Goal: Information Seeking & Learning: Compare options

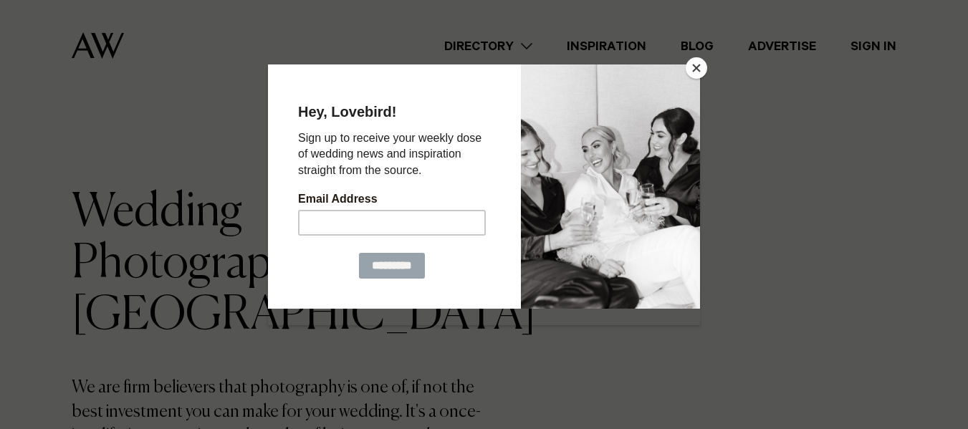
scroll to position [29, 0]
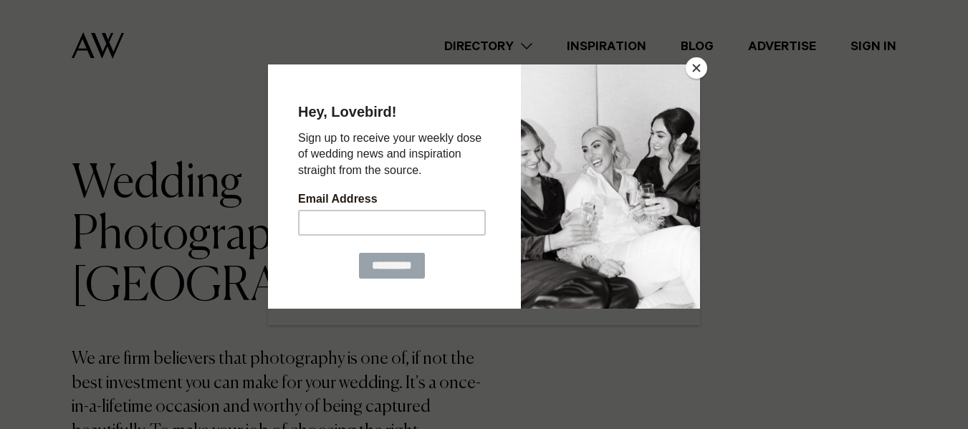
click at [696, 71] on button "Close" at bounding box center [695, 67] width 21 height 21
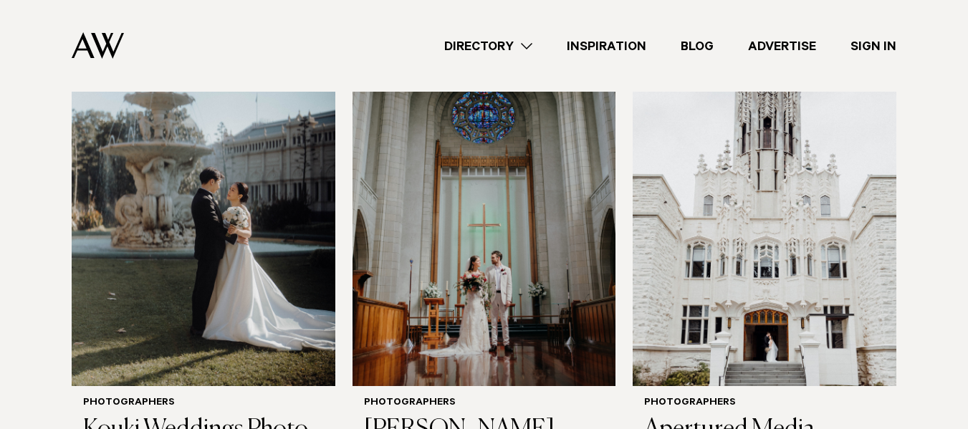
scroll to position [563, 0]
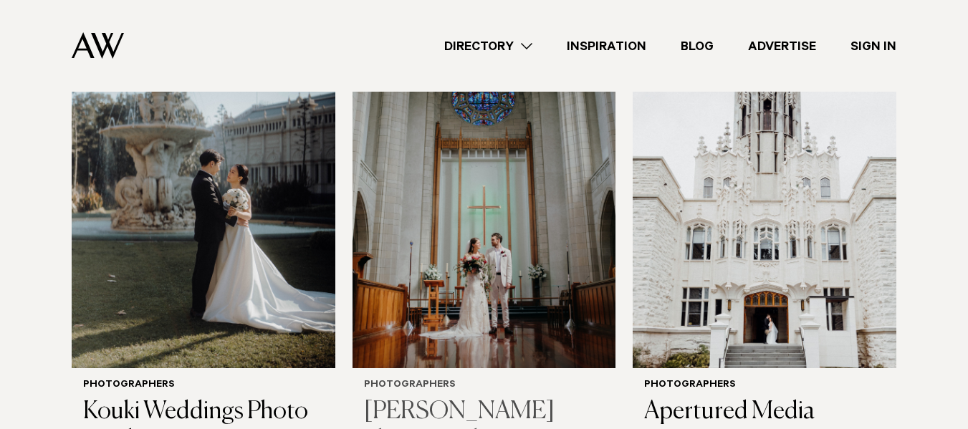
click at [488, 236] on img at bounding box center [484, 191] width 264 height 353
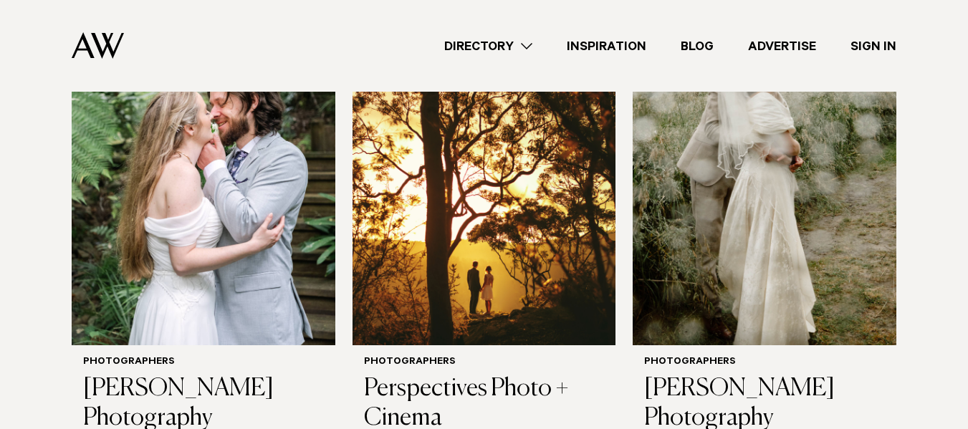
scroll to position [1088, 0]
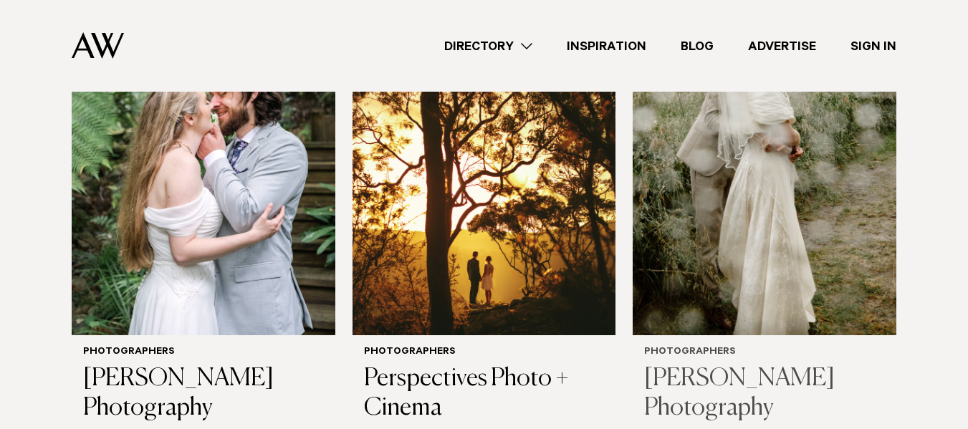
click at [772, 188] on img at bounding box center [764, 158] width 264 height 353
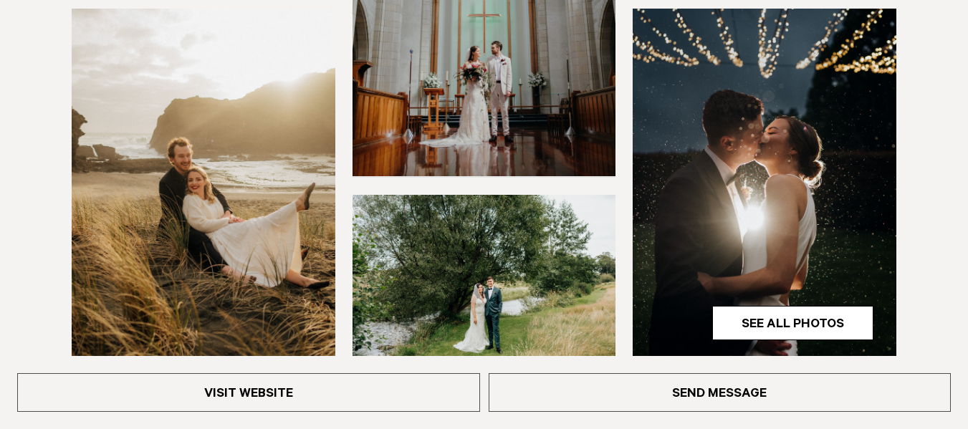
scroll to position [592, 0]
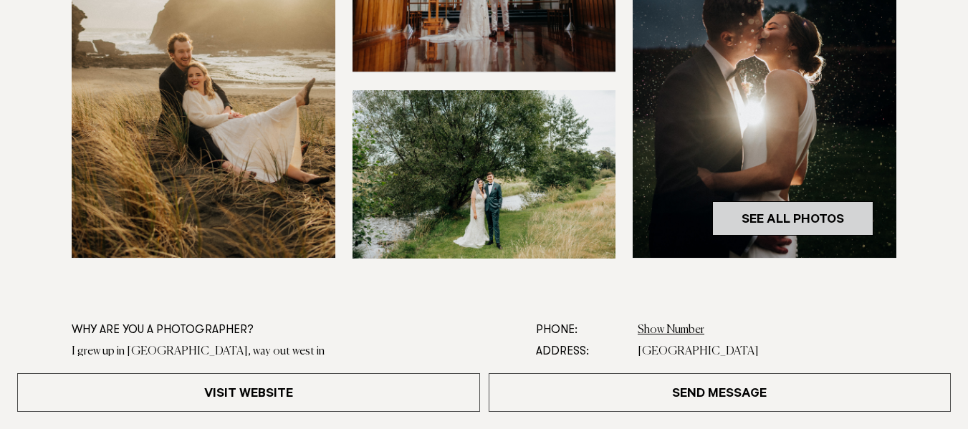
click at [799, 215] on link "See All Photos" at bounding box center [792, 218] width 161 height 34
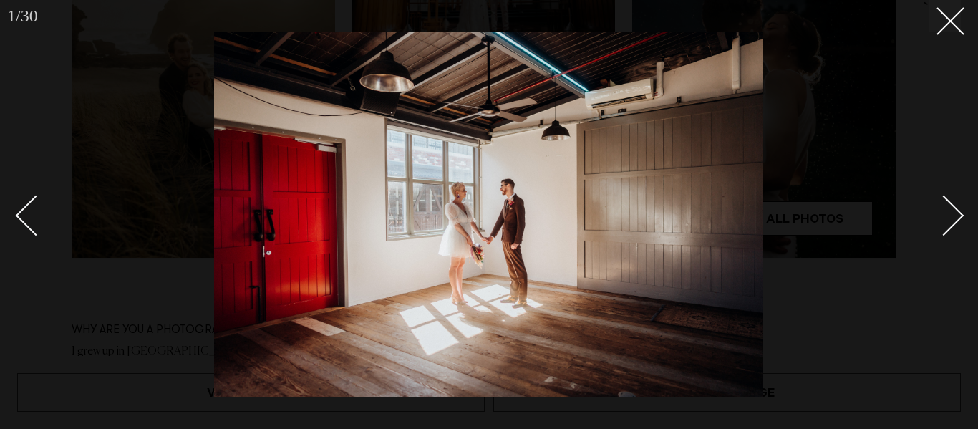
click at [944, 222] on div "Next slide" at bounding box center [944, 215] width 41 height 41
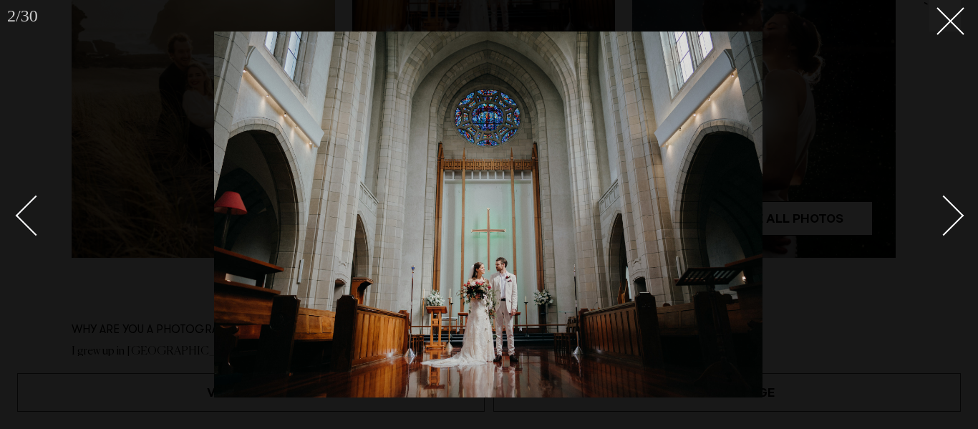
click at [944, 222] on div "Next slide" at bounding box center [944, 215] width 41 height 41
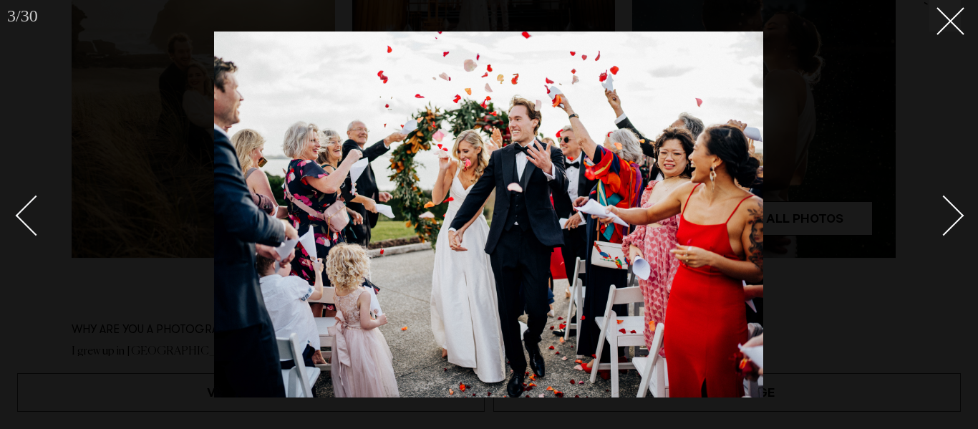
click at [952, 218] on div "Next slide" at bounding box center [944, 215] width 41 height 41
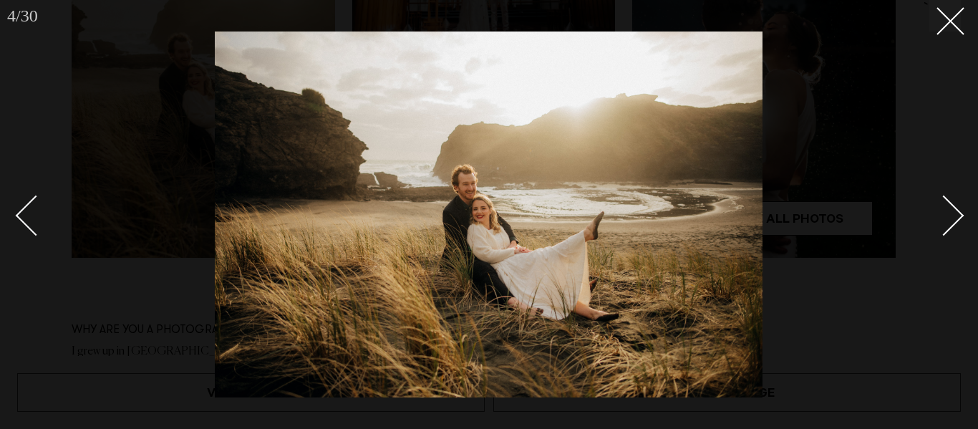
click at [952, 218] on div "Next slide" at bounding box center [944, 215] width 41 height 41
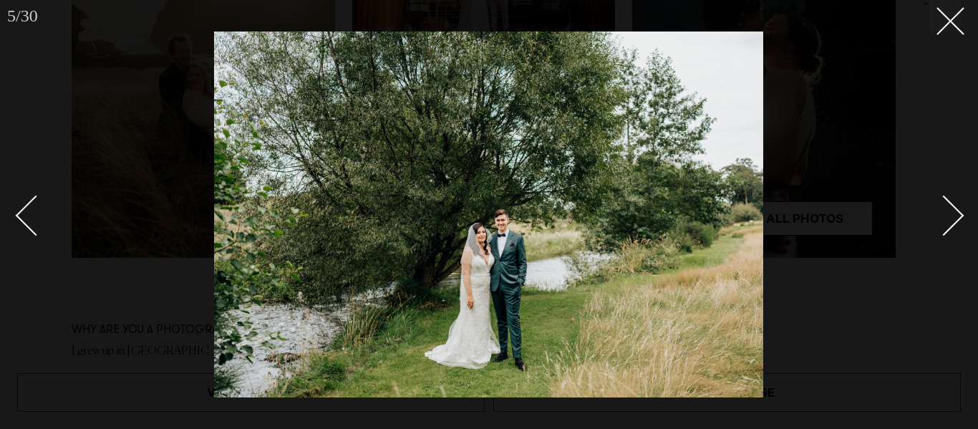
click at [952, 218] on div "Next slide" at bounding box center [944, 215] width 41 height 41
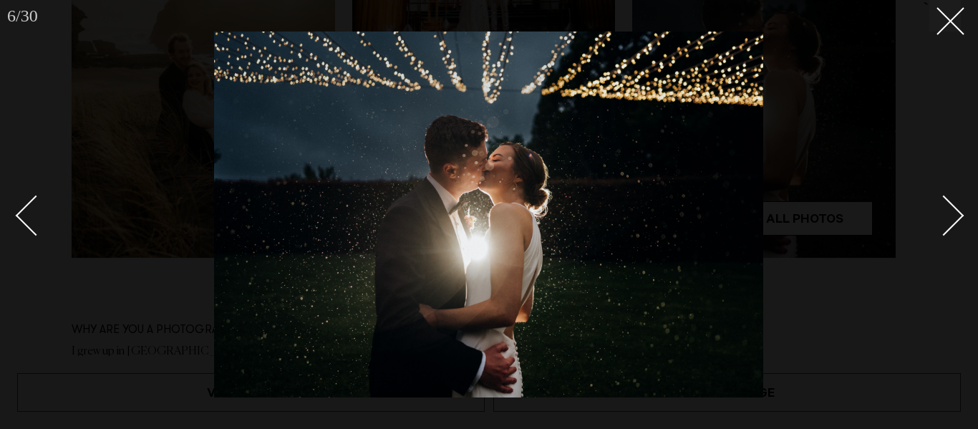
click at [952, 218] on div "Next slide" at bounding box center [944, 215] width 41 height 41
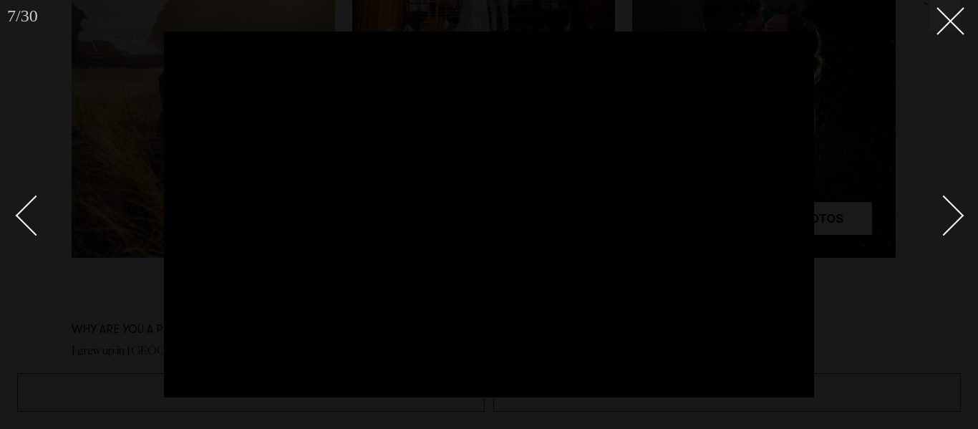
click at [953, 217] on div "Next slide" at bounding box center [944, 215] width 41 height 41
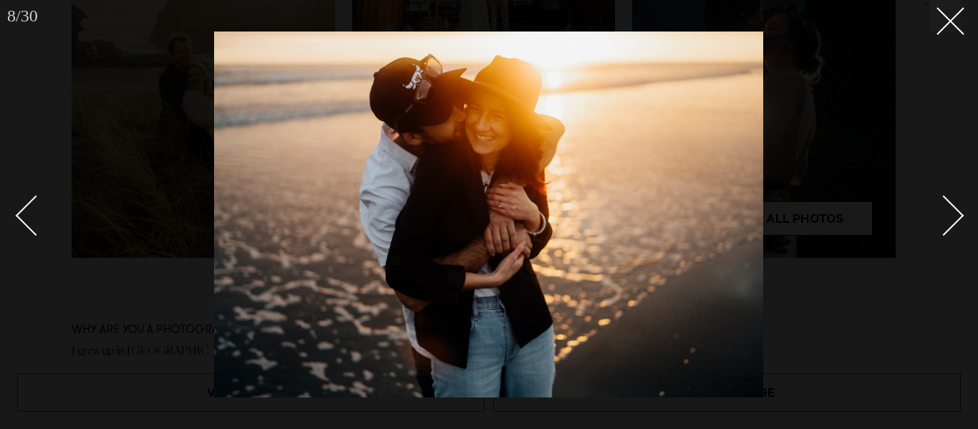
click at [953, 217] on div "Next slide" at bounding box center [944, 215] width 41 height 41
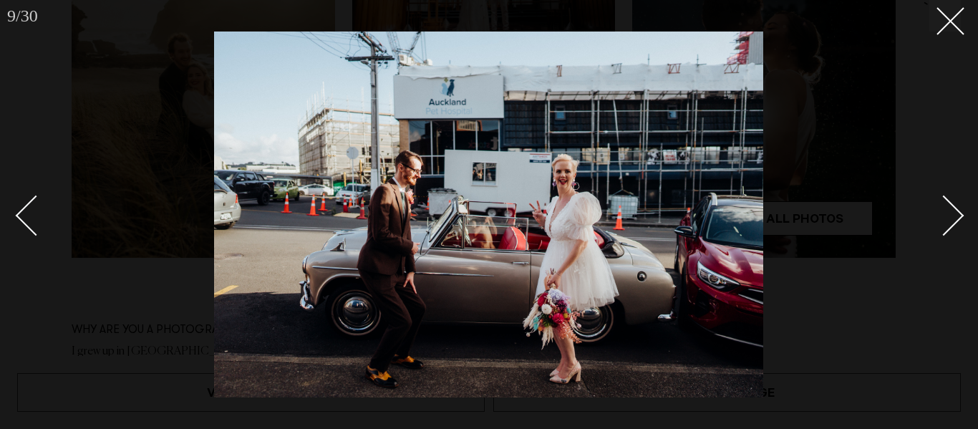
click at [953, 217] on div "Next slide" at bounding box center [944, 215] width 41 height 41
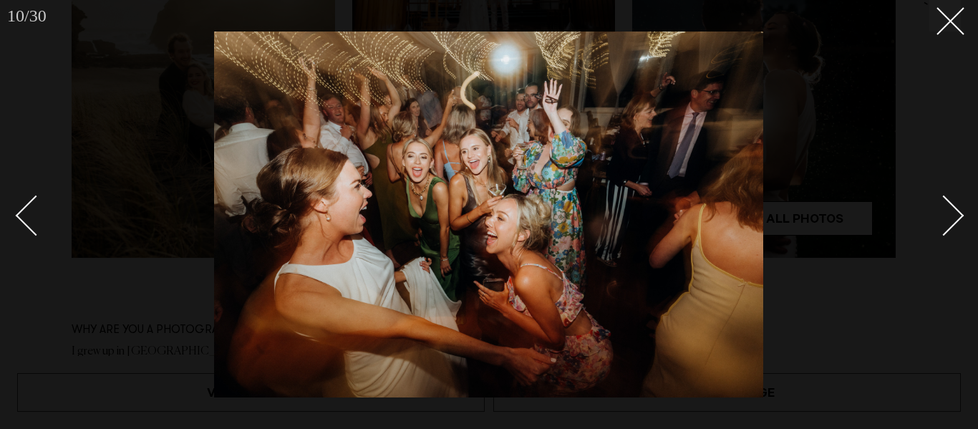
click at [953, 217] on div "Next slide" at bounding box center [944, 215] width 41 height 41
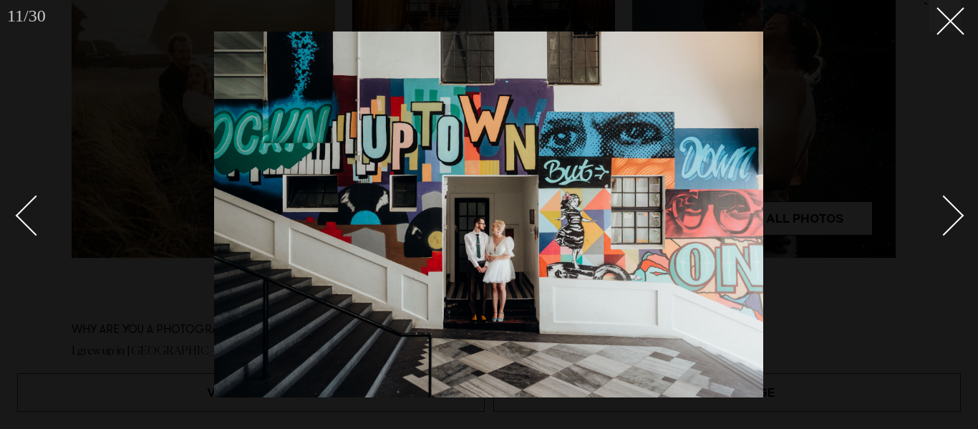
click at [953, 217] on div "Next slide" at bounding box center [944, 215] width 41 height 41
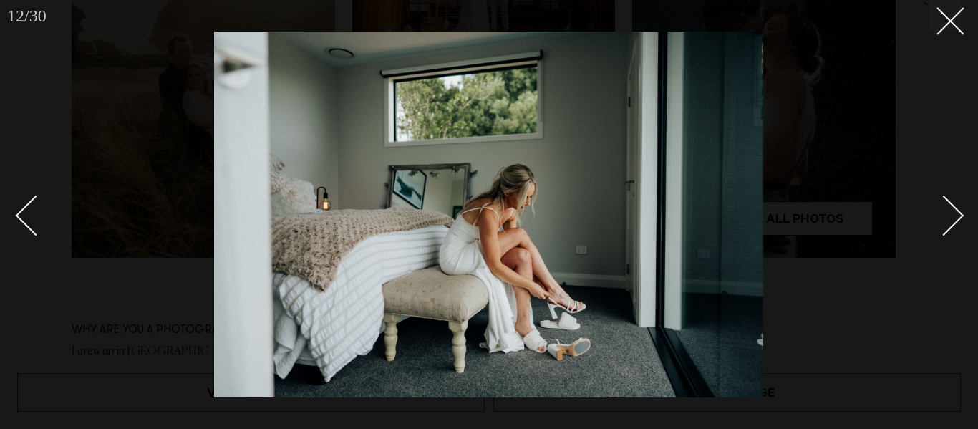
click at [953, 217] on div "Next slide" at bounding box center [944, 215] width 41 height 41
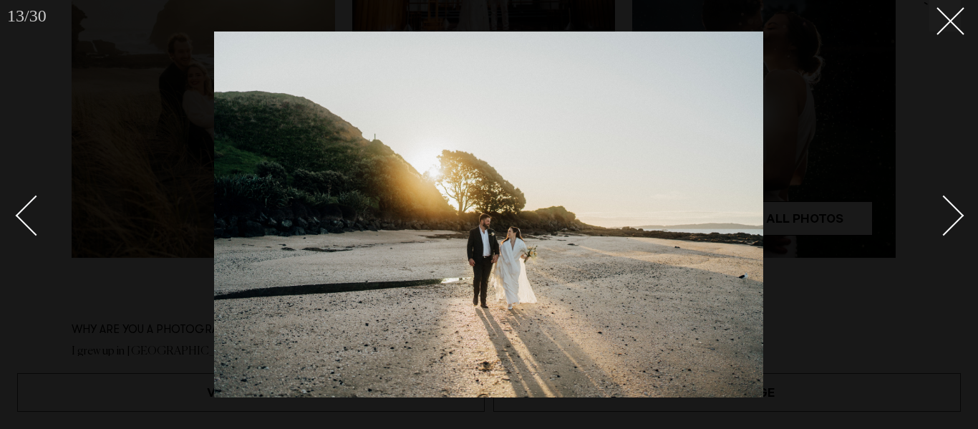
click at [953, 217] on div "Next slide" at bounding box center [944, 215] width 41 height 41
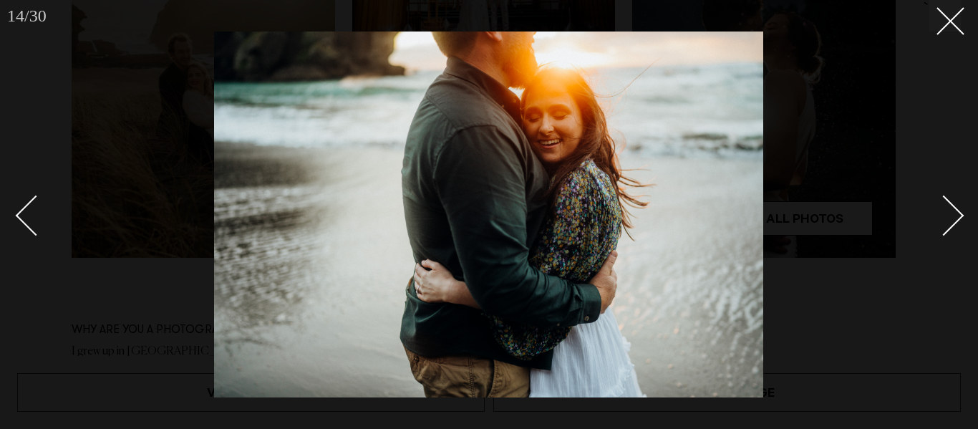
click at [953, 217] on div "Next slide" at bounding box center [944, 215] width 41 height 41
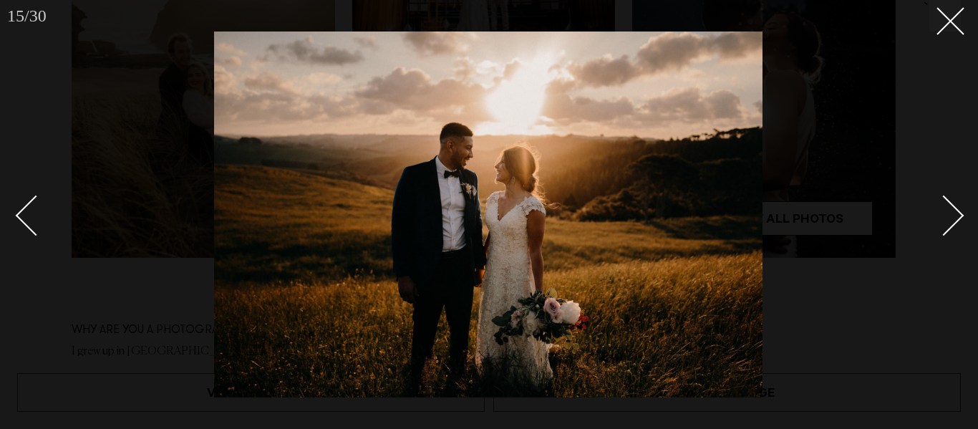
click at [953, 217] on div "Next slide" at bounding box center [944, 215] width 41 height 41
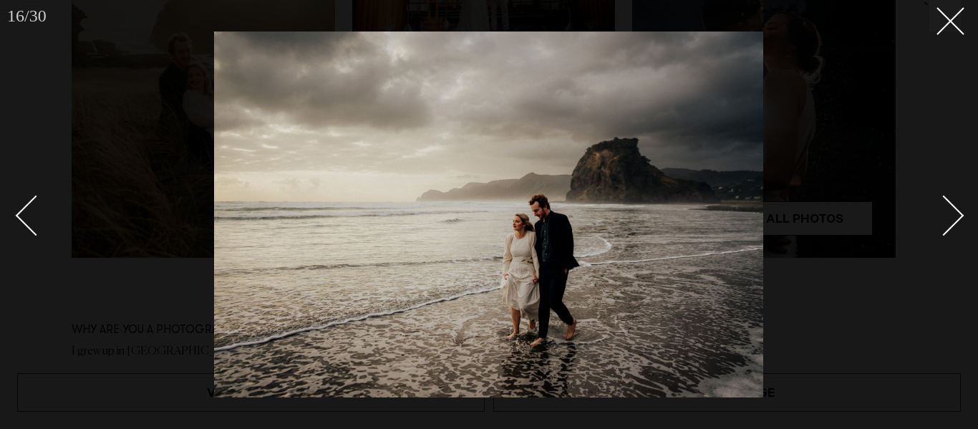
click at [953, 217] on div "Next slide" at bounding box center [944, 215] width 41 height 41
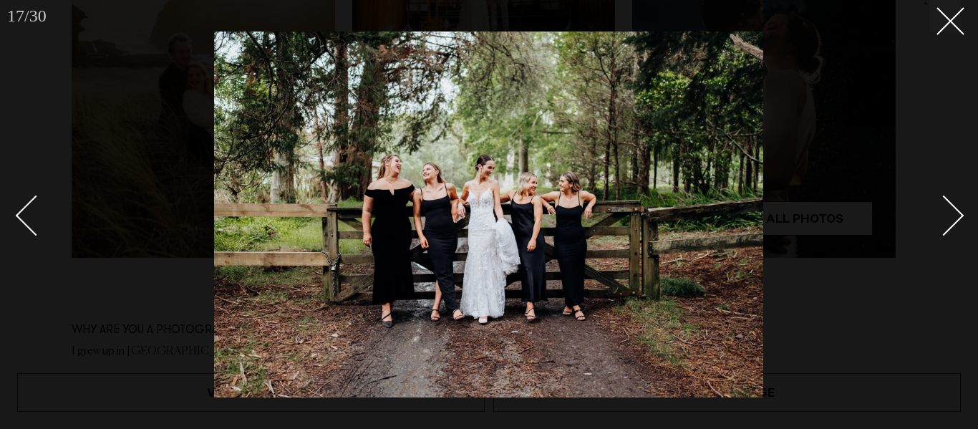
click at [953, 217] on div "Next slide" at bounding box center [944, 215] width 41 height 41
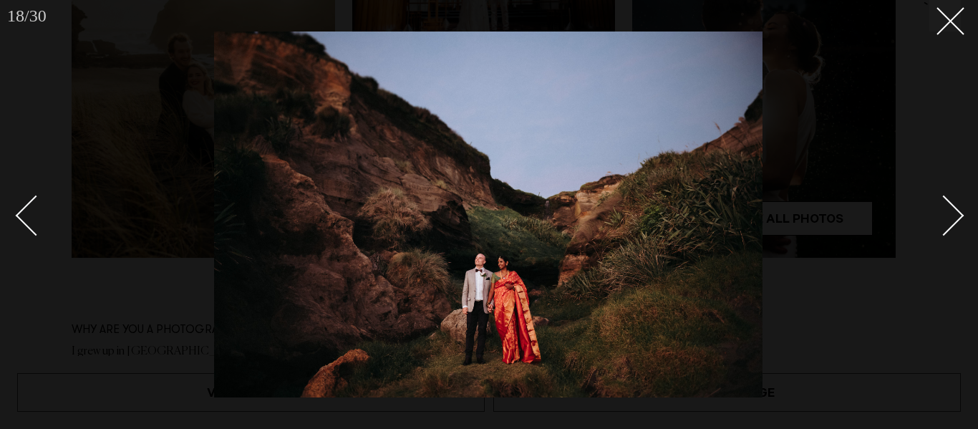
click at [953, 217] on div "Next slide" at bounding box center [944, 215] width 41 height 41
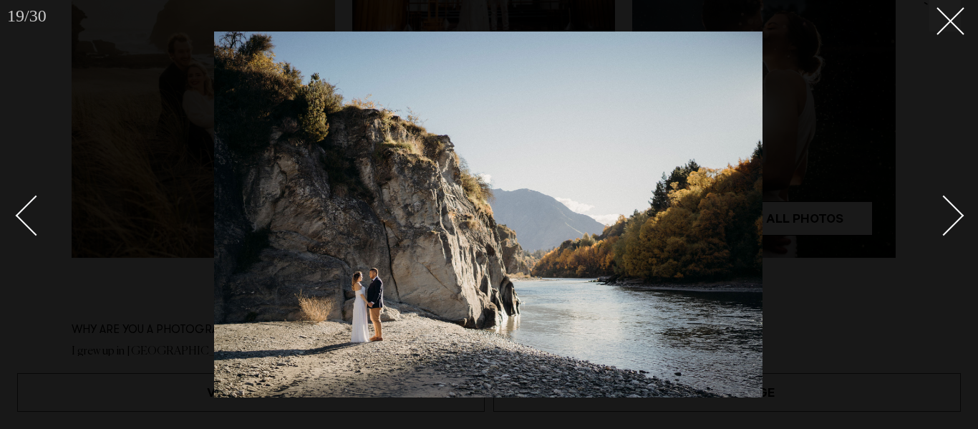
click at [953, 217] on div "Next slide" at bounding box center [944, 215] width 41 height 41
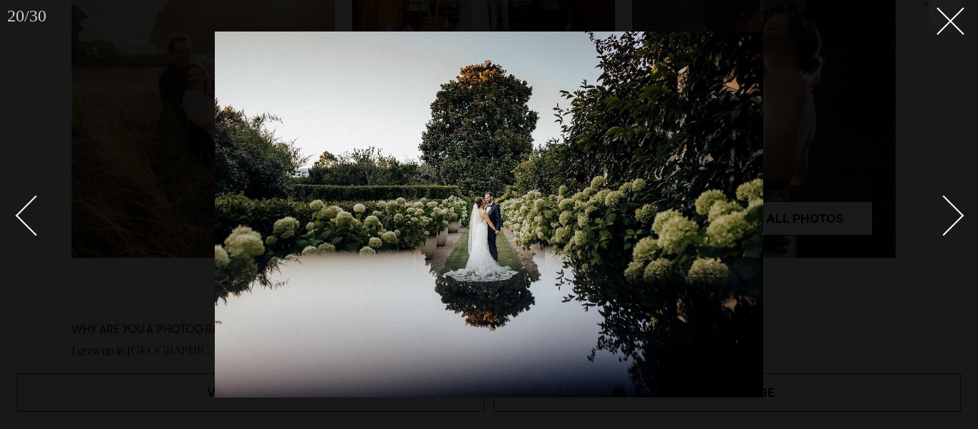
click at [953, 217] on div "Next slide" at bounding box center [944, 215] width 41 height 41
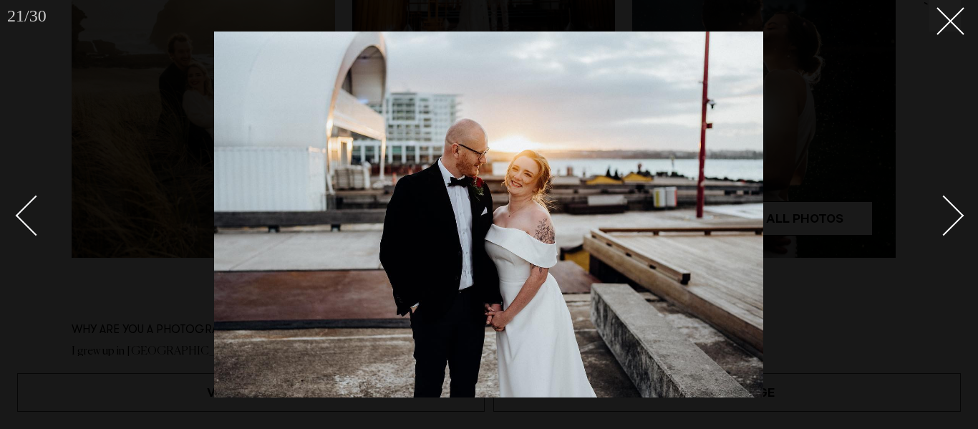
click at [953, 217] on div "Next slide" at bounding box center [944, 215] width 41 height 41
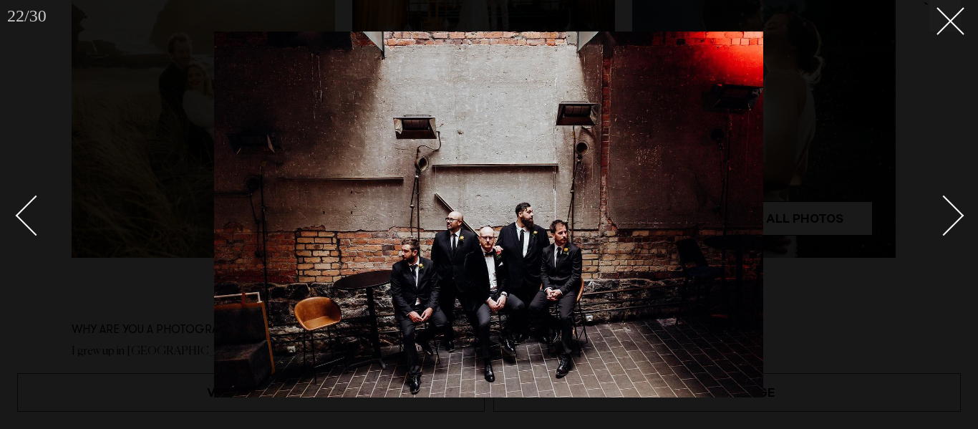
click at [524, 265] on img at bounding box center [488, 215] width 549 height 366
click at [952, 213] on div "Next slide" at bounding box center [944, 215] width 41 height 41
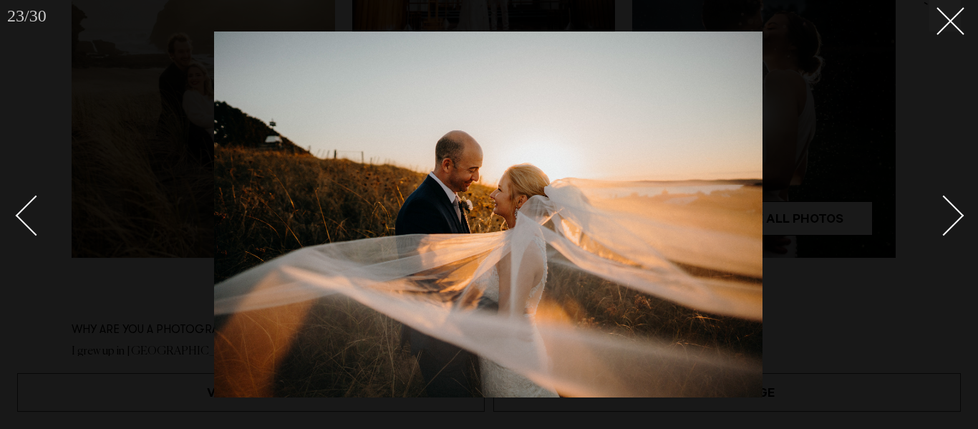
click at [952, 213] on div "Next slide" at bounding box center [944, 215] width 41 height 41
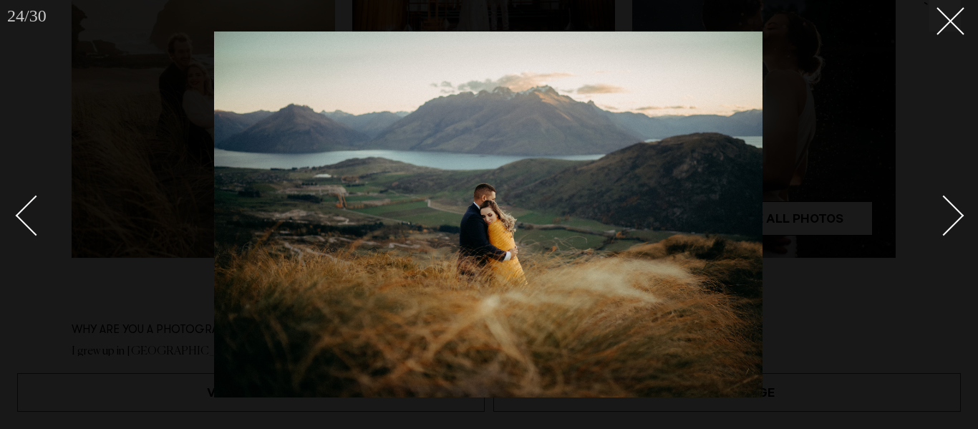
click at [952, 213] on div "Next slide" at bounding box center [944, 215] width 41 height 41
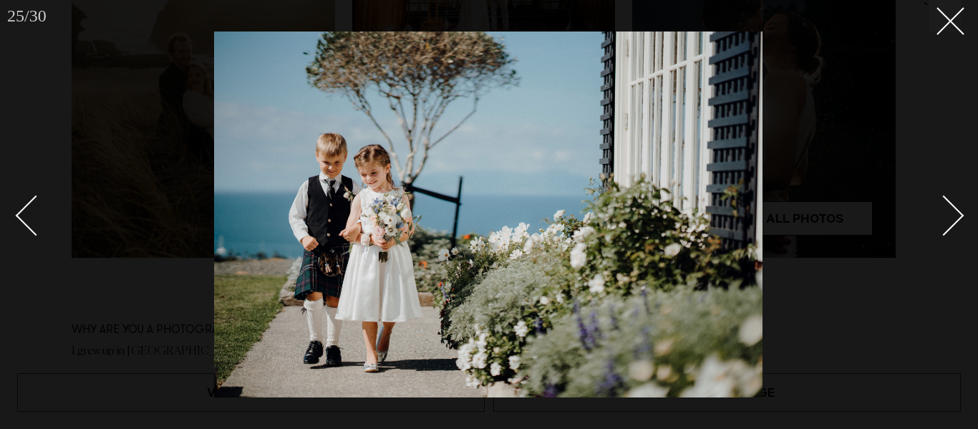
click at [952, 213] on div "Next slide" at bounding box center [944, 215] width 41 height 41
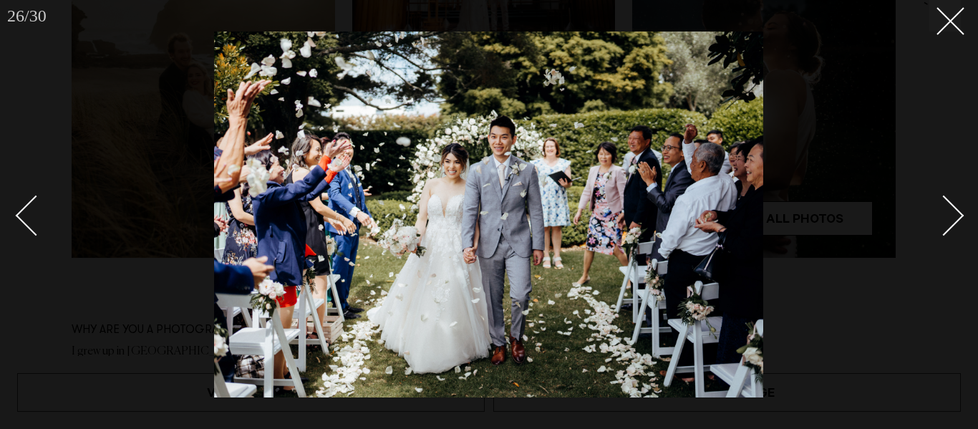
click at [952, 213] on div "Next slide" at bounding box center [944, 215] width 41 height 41
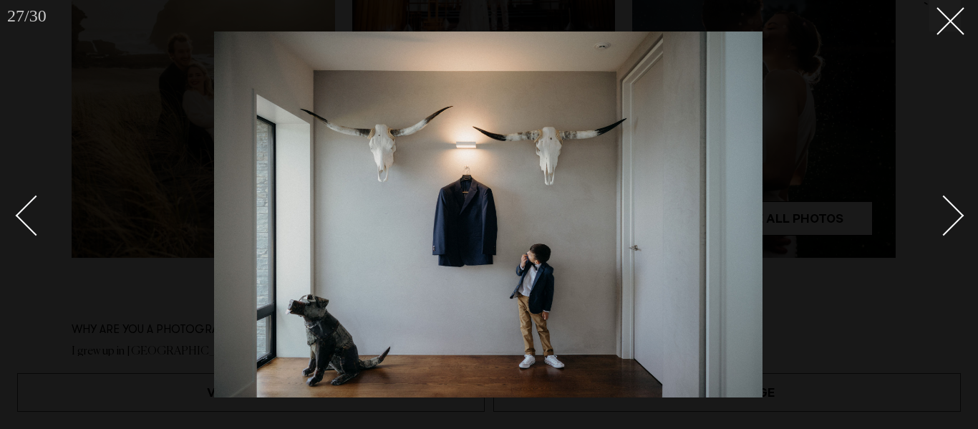
click at [952, 213] on div "Next slide" at bounding box center [944, 215] width 41 height 41
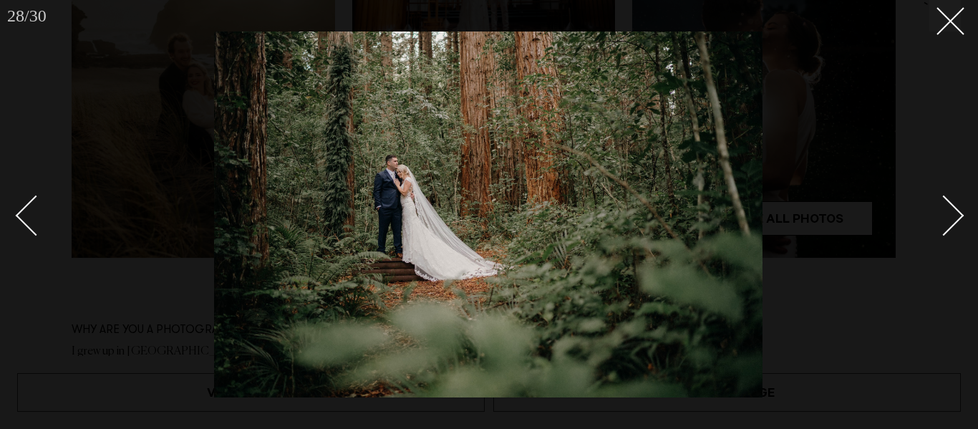
click at [952, 213] on div "Next slide" at bounding box center [944, 215] width 41 height 41
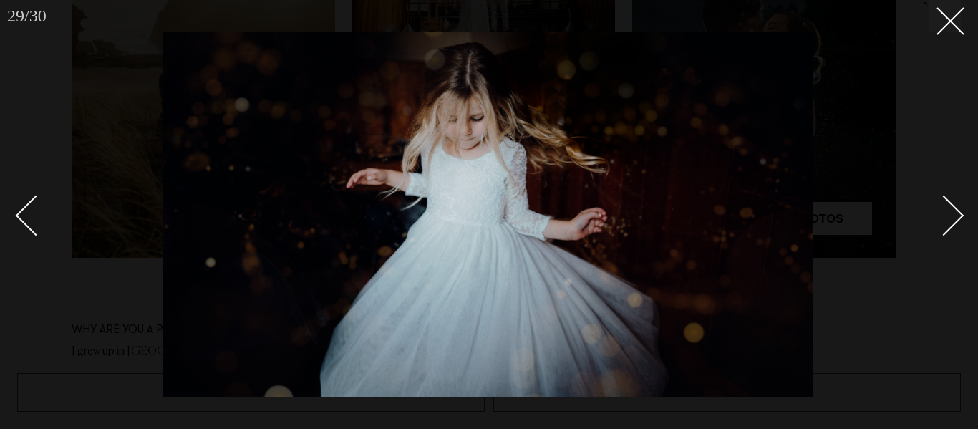
click at [952, 213] on div "Next slide" at bounding box center [944, 215] width 41 height 41
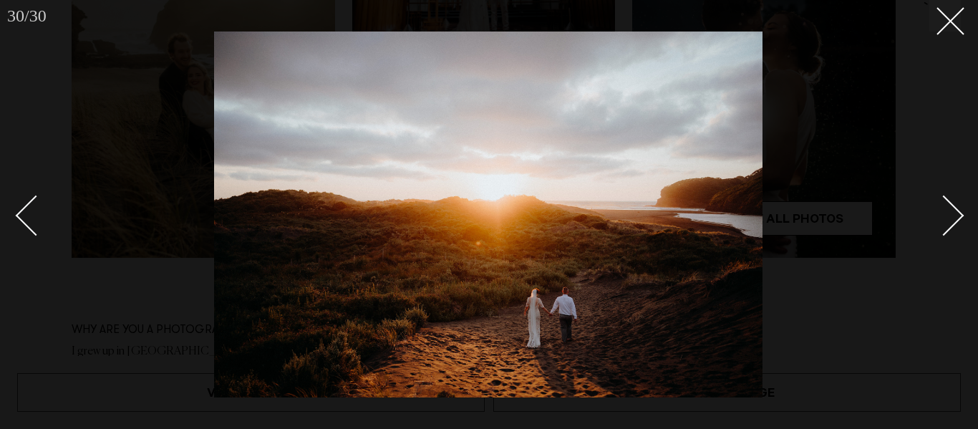
click at [952, 213] on div "Next slide" at bounding box center [944, 215] width 41 height 41
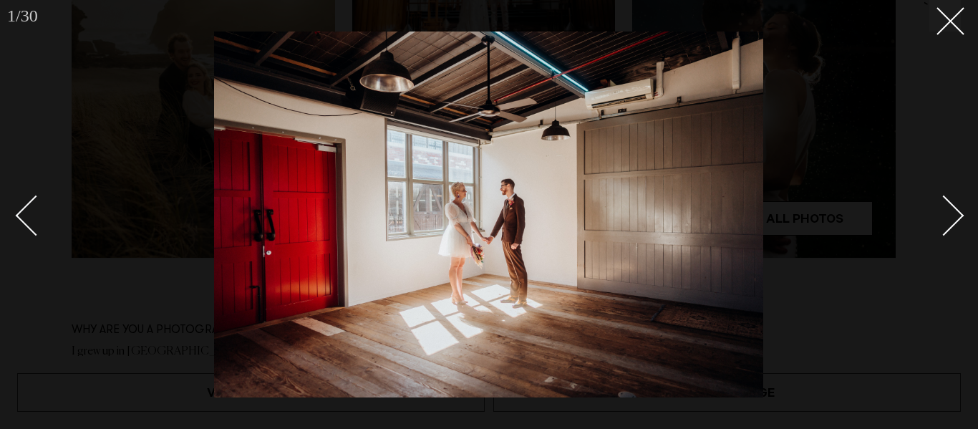
click at [952, 213] on div "Next slide" at bounding box center [944, 215] width 41 height 41
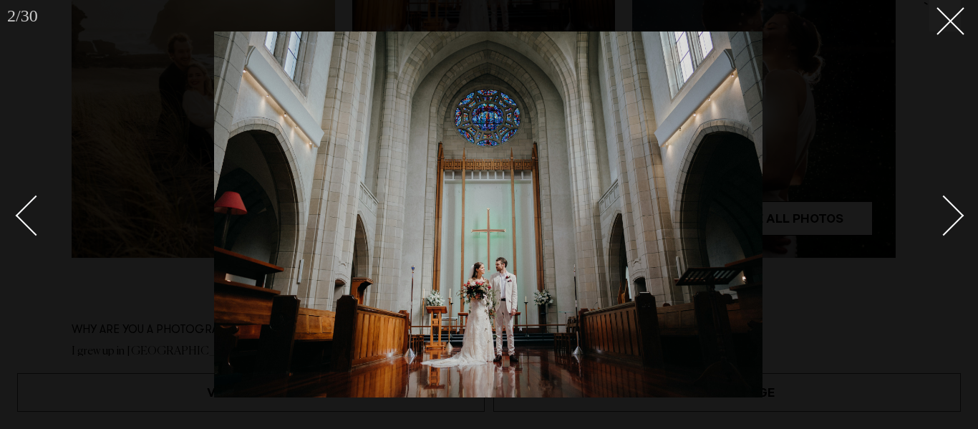
click at [952, 213] on div "Next slide" at bounding box center [944, 215] width 41 height 41
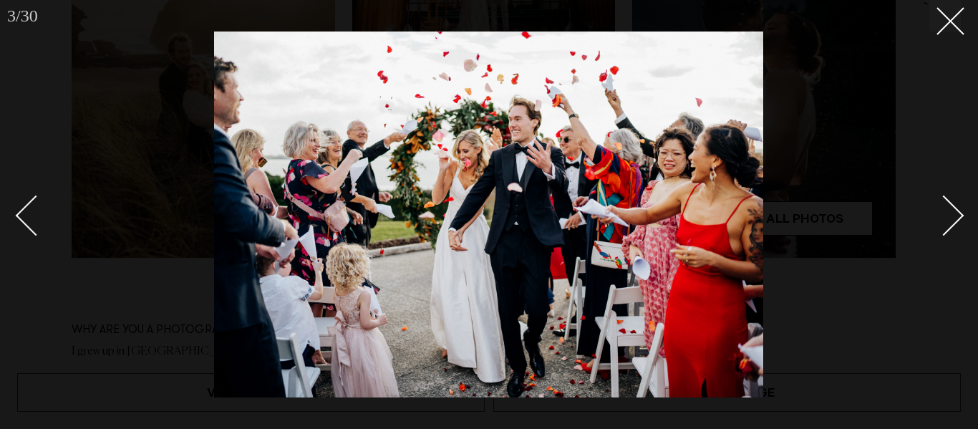
click at [952, 213] on div "Next slide" at bounding box center [944, 215] width 41 height 41
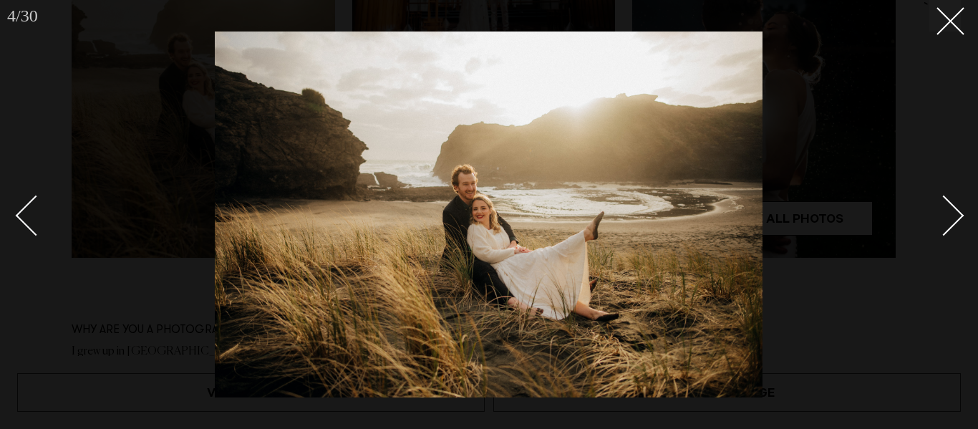
click at [952, 213] on div "Next slide" at bounding box center [944, 215] width 41 height 41
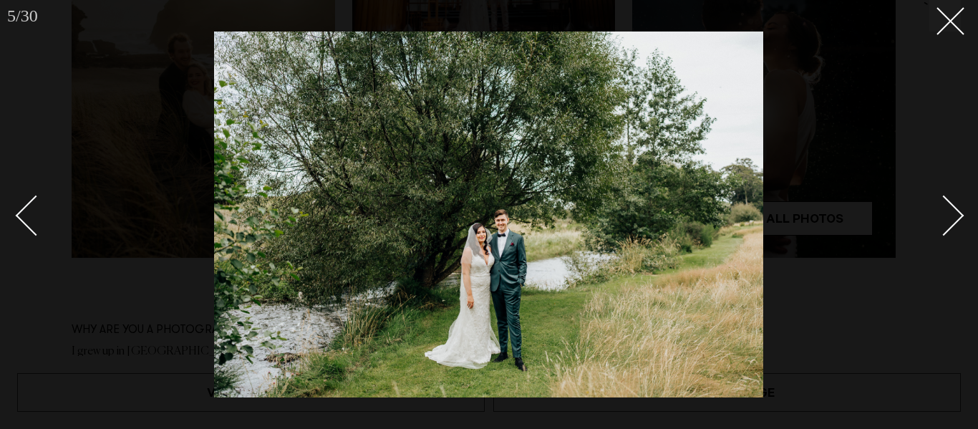
click at [958, 213] on div "Next slide" at bounding box center [944, 215] width 41 height 41
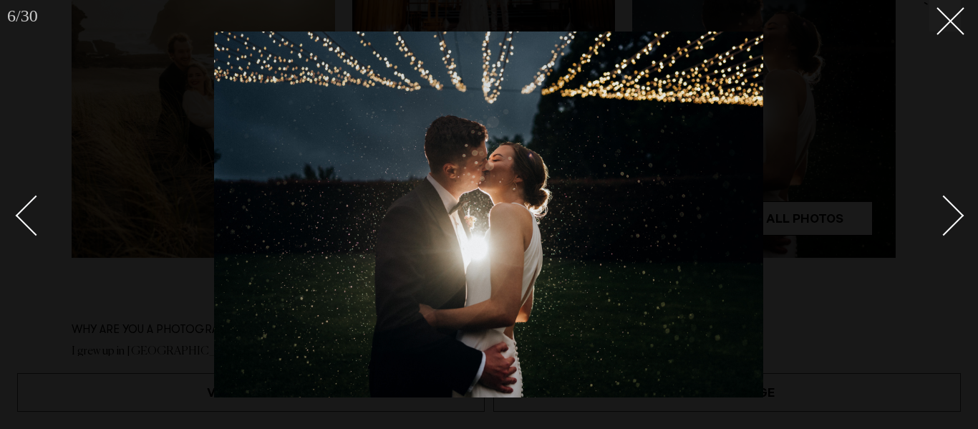
click at [958, 213] on div "Next slide" at bounding box center [944, 215] width 41 height 41
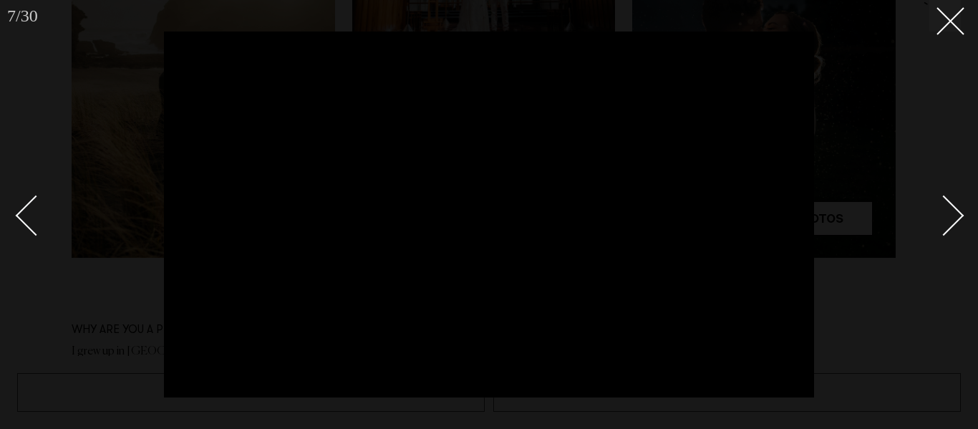
click at [958, 213] on div "Next slide" at bounding box center [944, 215] width 41 height 41
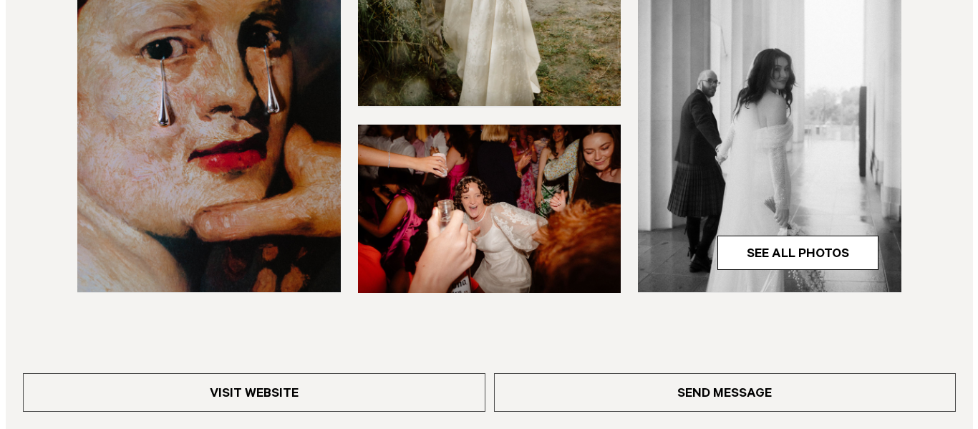
scroll to position [564, 0]
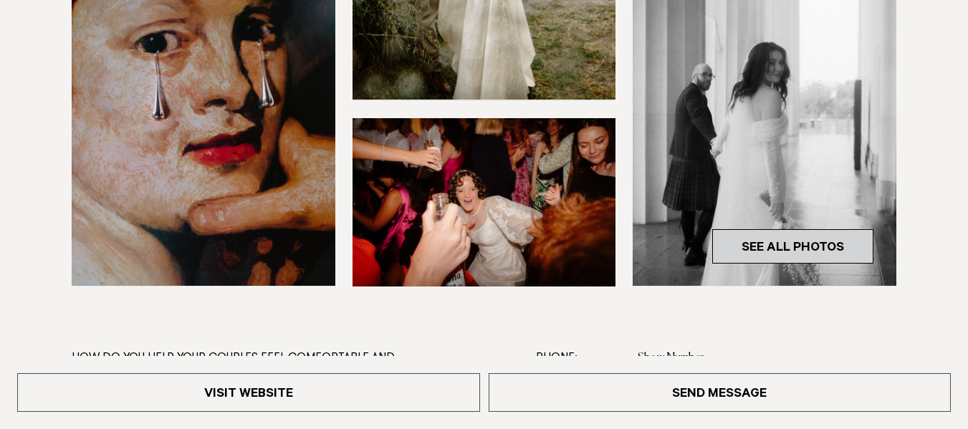
click at [797, 249] on link "See All Photos" at bounding box center [792, 246] width 161 height 34
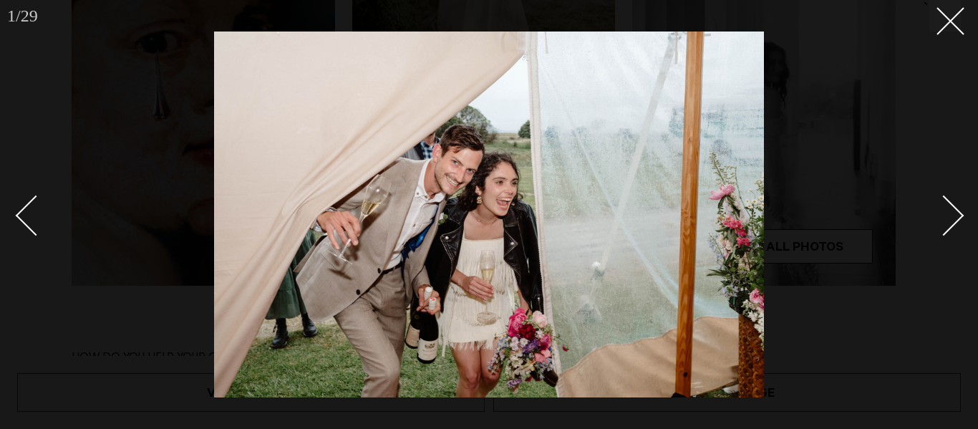
click at [951, 217] on div "Next slide" at bounding box center [944, 215] width 41 height 41
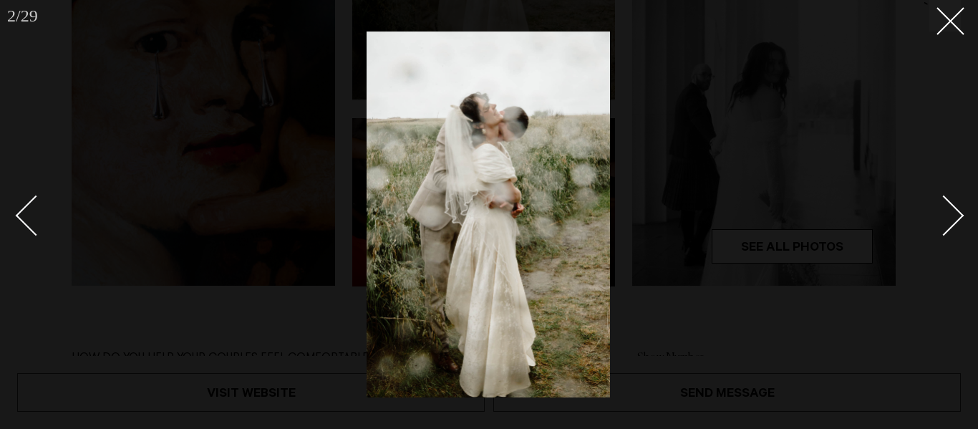
click at [951, 217] on div "Next slide" at bounding box center [944, 215] width 41 height 41
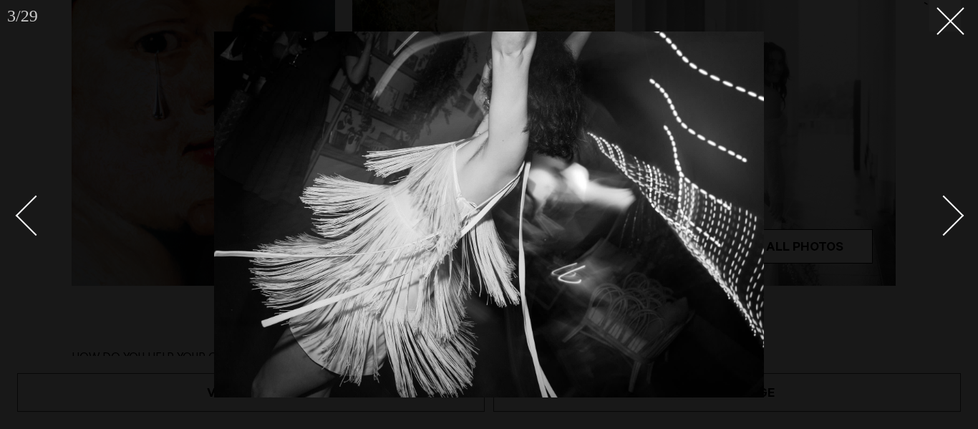
click at [951, 217] on div "Next slide" at bounding box center [944, 215] width 41 height 41
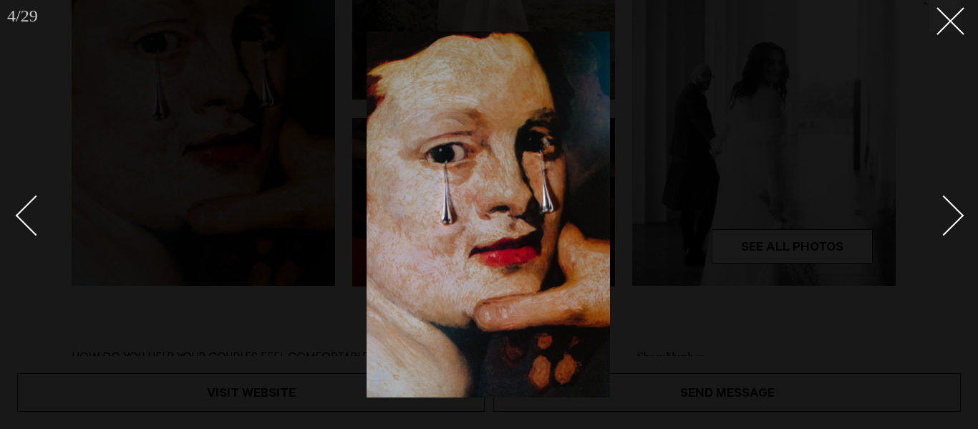
click at [951, 217] on div "Next slide" at bounding box center [944, 215] width 41 height 41
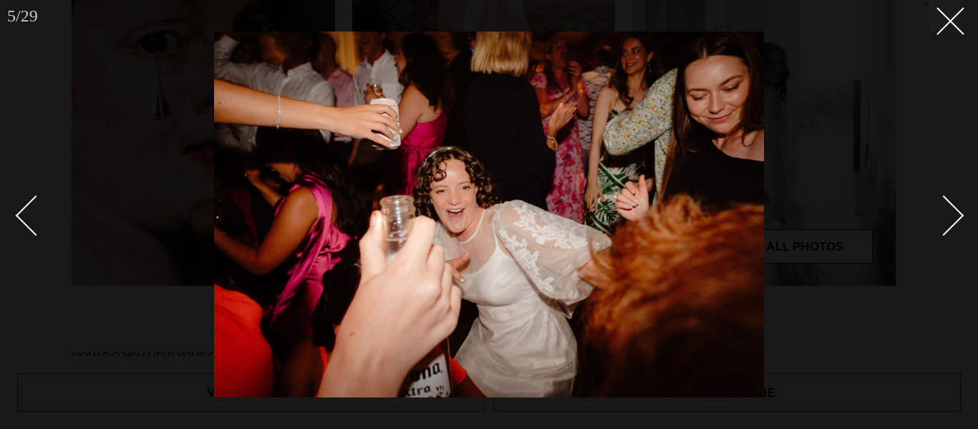
click at [951, 217] on div "Next slide" at bounding box center [944, 215] width 41 height 41
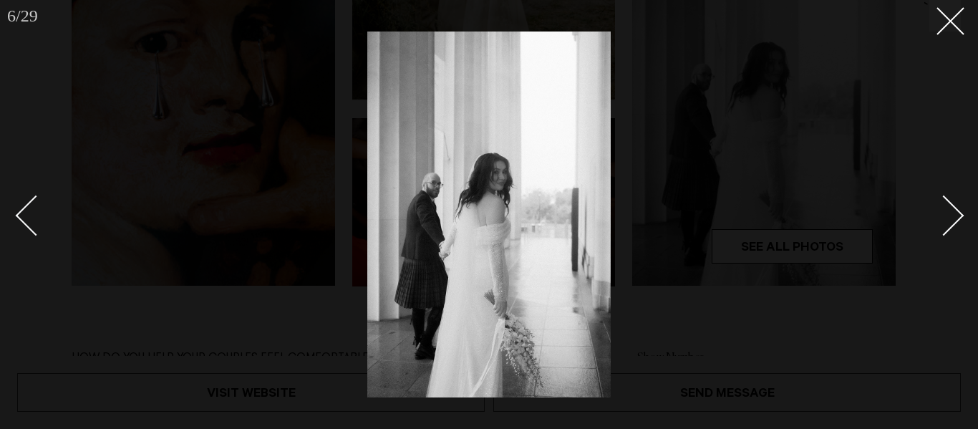
click at [951, 217] on div "Next slide" at bounding box center [944, 215] width 41 height 41
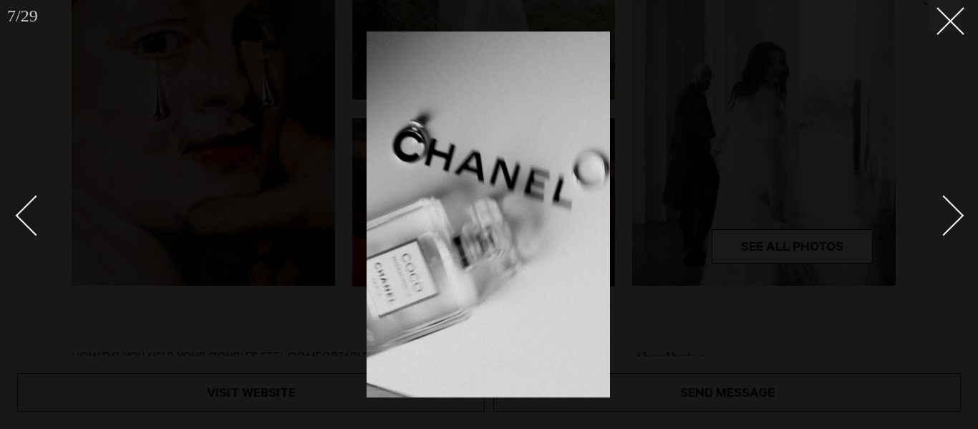
click at [951, 217] on div "Next slide" at bounding box center [944, 215] width 41 height 41
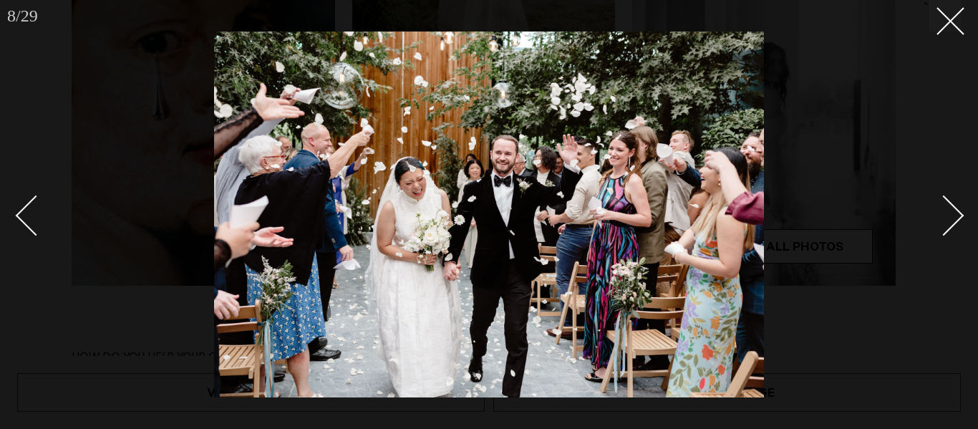
click at [951, 217] on div "Next slide" at bounding box center [944, 215] width 41 height 41
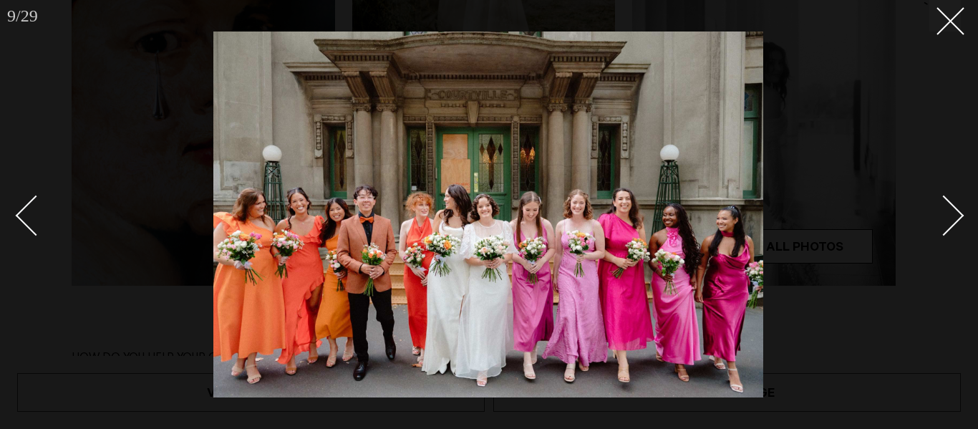
click at [951, 217] on div "Next slide" at bounding box center [944, 215] width 41 height 41
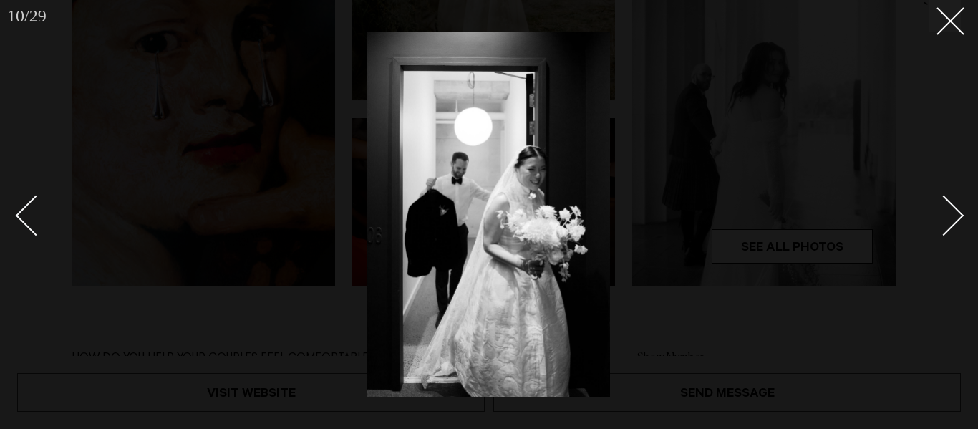
click at [951, 217] on div "Next slide" at bounding box center [944, 215] width 41 height 41
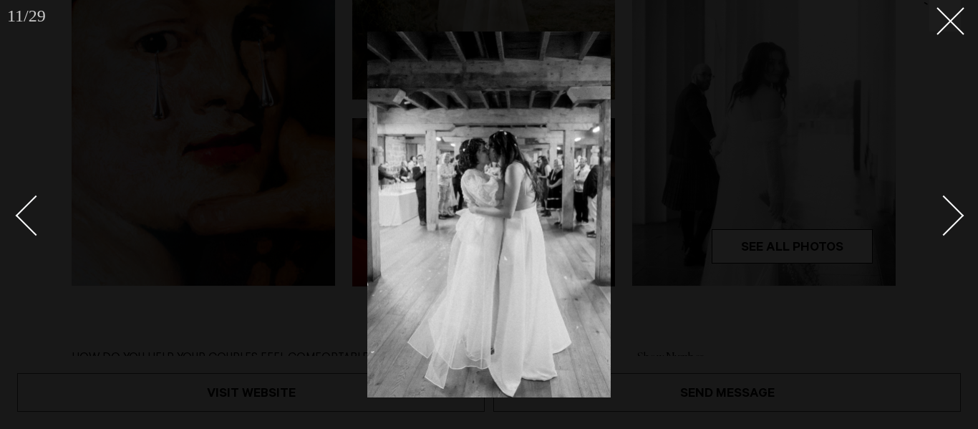
click at [951, 217] on div "Next slide" at bounding box center [944, 215] width 41 height 41
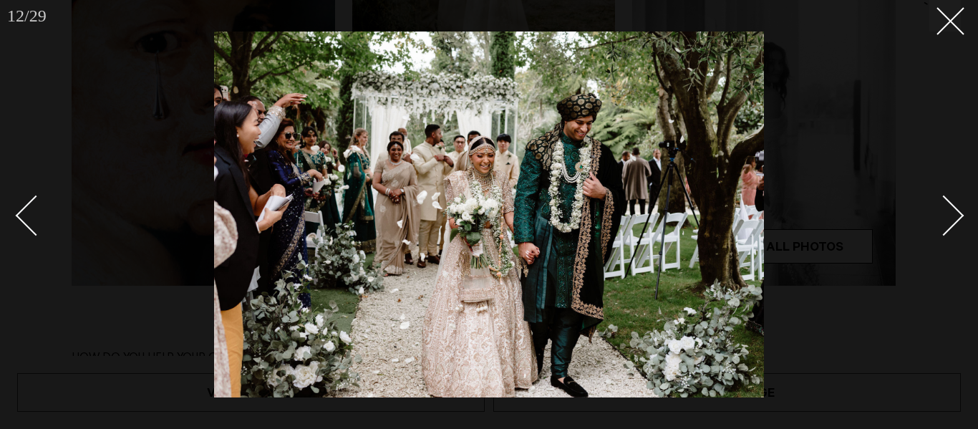
click at [951, 217] on div "Next slide" at bounding box center [944, 215] width 41 height 41
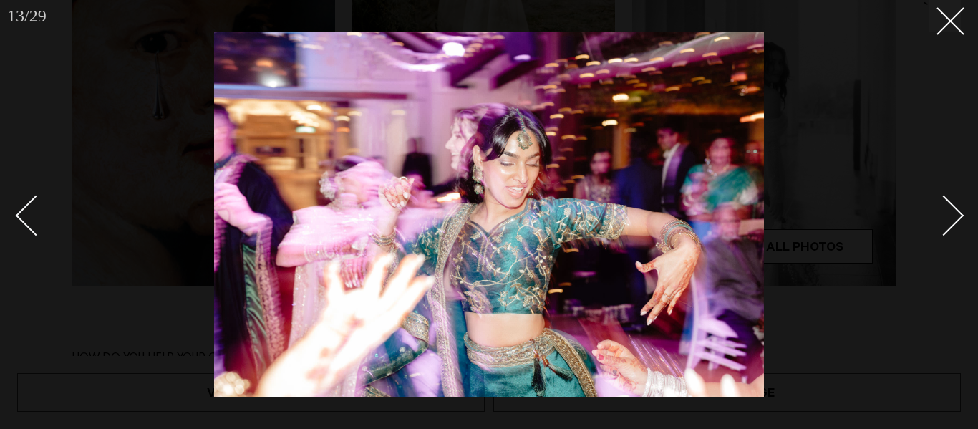
click at [951, 217] on div "Next slide" at bounding box center [944, 215] width 41 height 41
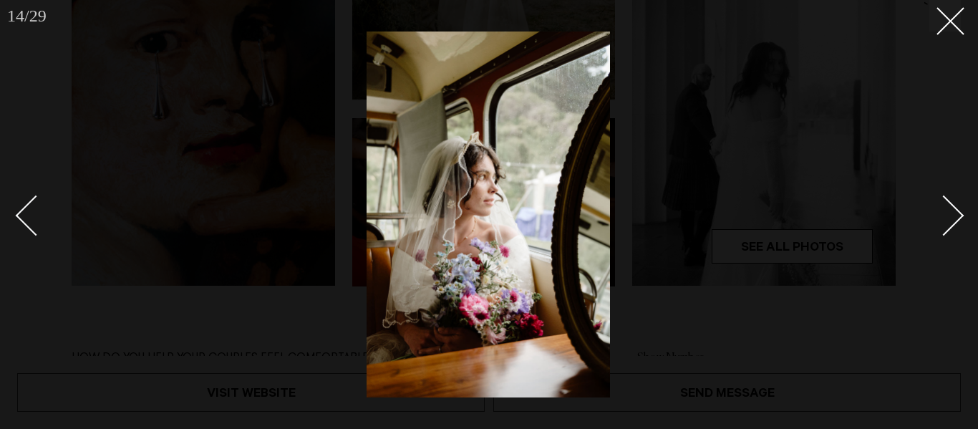
click at [951, 217] on div "Next slide" at bounding box center [944, 215] width 41 height 41
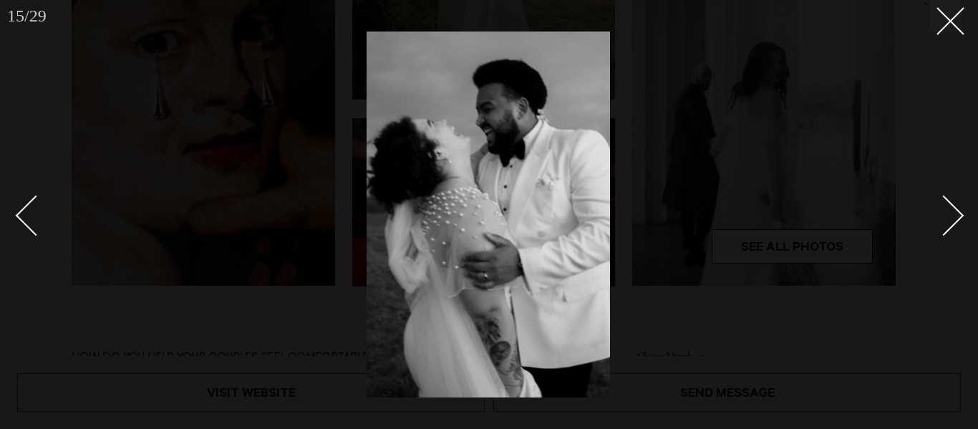
click at [951, 217] on div "Next slide" at bounding box center [944, 215] width 41 height 41
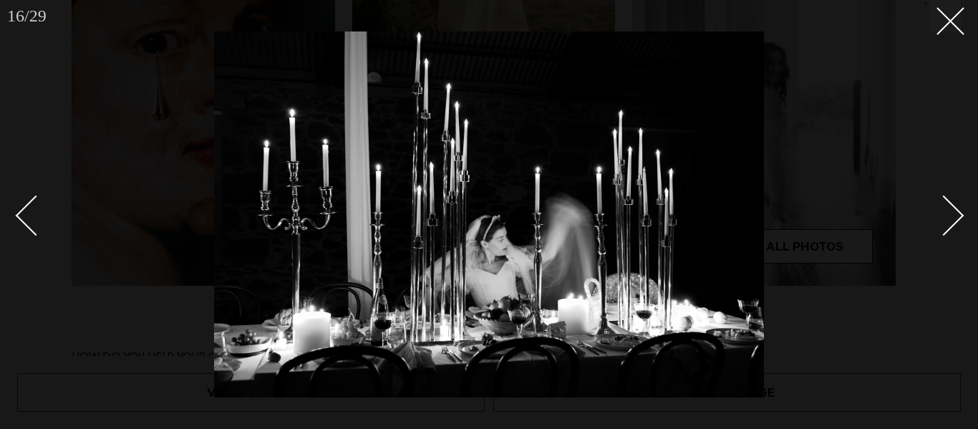
click at [951, 217] on div "Next slide" at bounding box center [944, 215] width 41 height 41
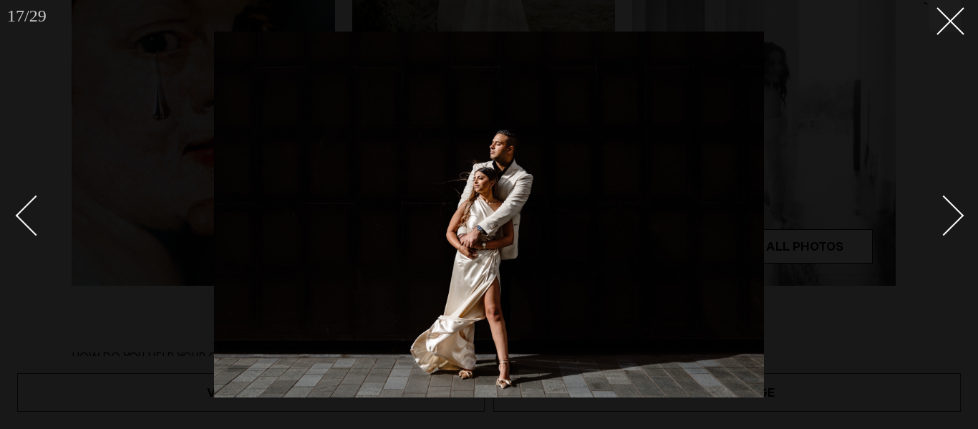
click at [951, 217] on div "Next slide" at bounding box center [944, 215] width 41 height 41
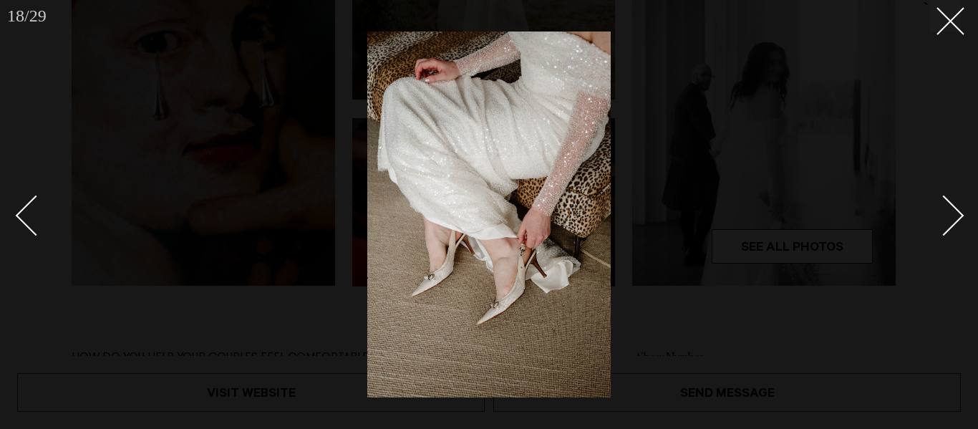
click at [951, 217] on div "Next slide" at bounding box center [944, 215] width 41 height 41
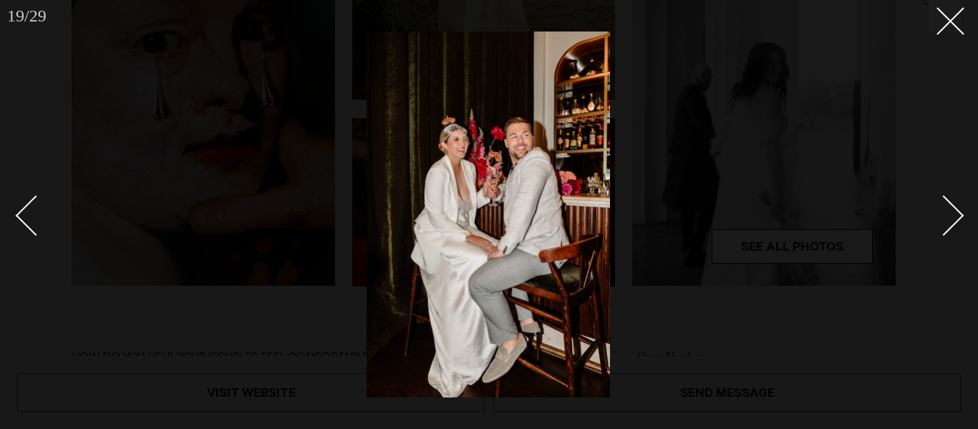
click at [951, 217] on div "Next slide" at bounding box center [944, 215] width 41 height 41
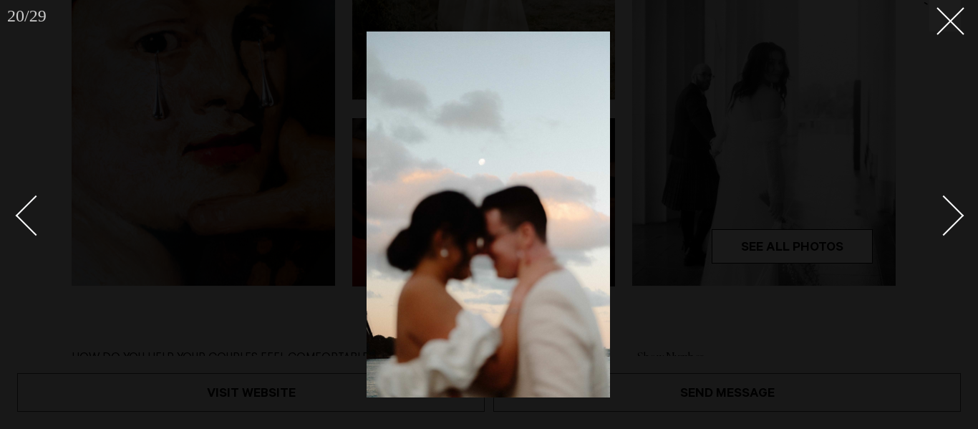
click at [951, 217] on div "Next slide" at bounding box center [944, 215] width 41 height 41
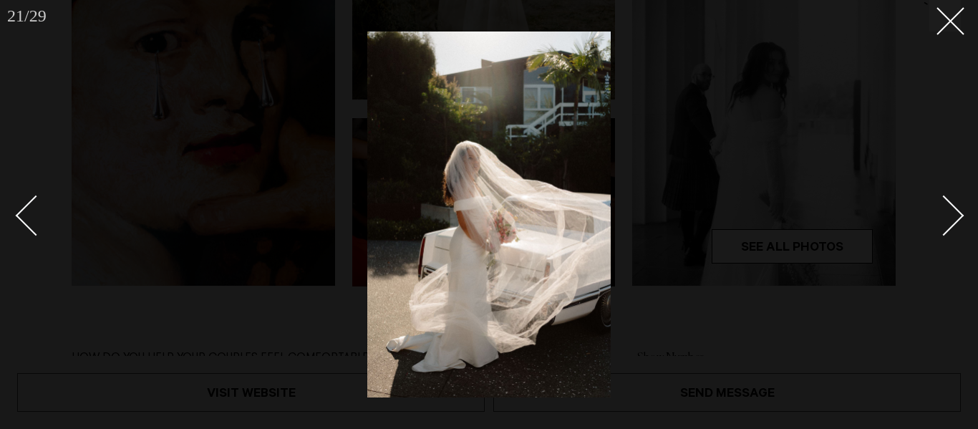
click at [951, 217] on div "Next slide" at bounding box center [944, 215] width 41 height 41
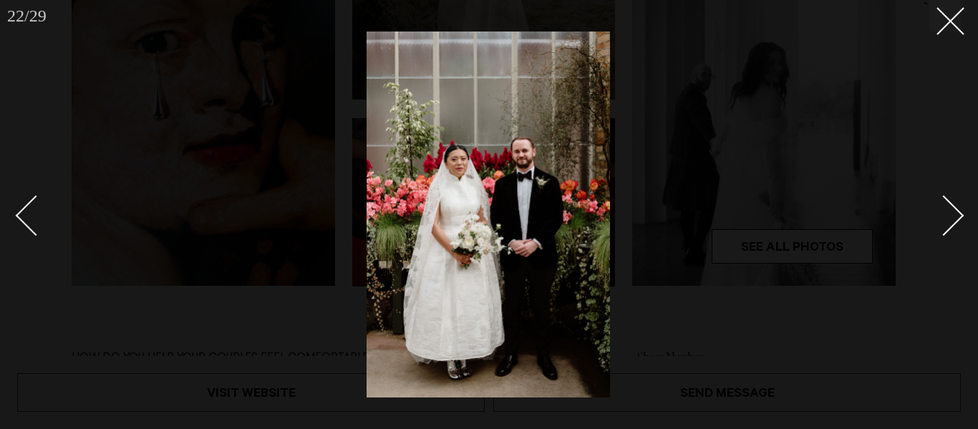
click at [951, 217] on div "Next slide" at bounding box center [944, 215] width 41 height 41
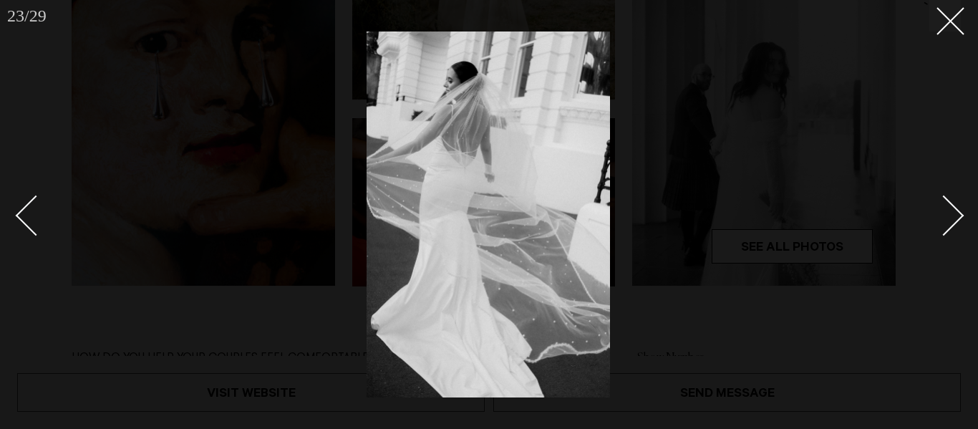
click at [951, 217] on div "Next slide" at bounding box center [944, 215] width 41 height 41
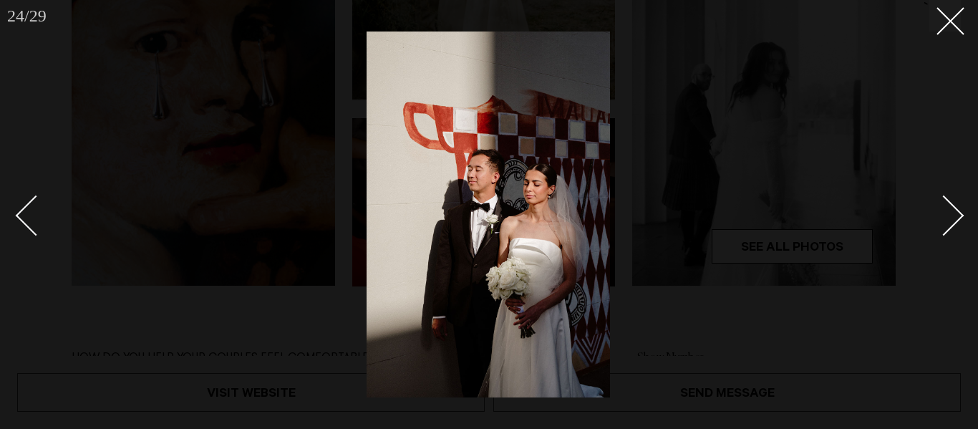
click at [951, 217] on div "Next slide" at bounding box center [944, 215] width 41 height 41
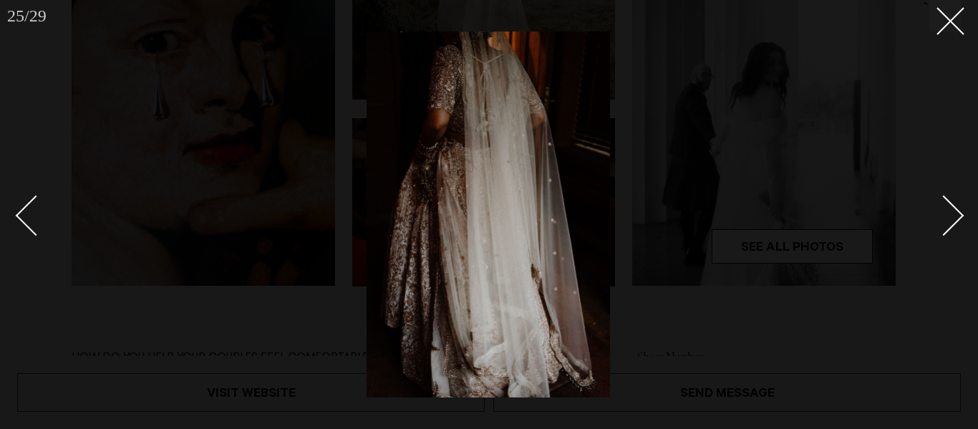
click at [951, 217] on div "Next slide" at bounding box center [944, 215] width 41 height 41
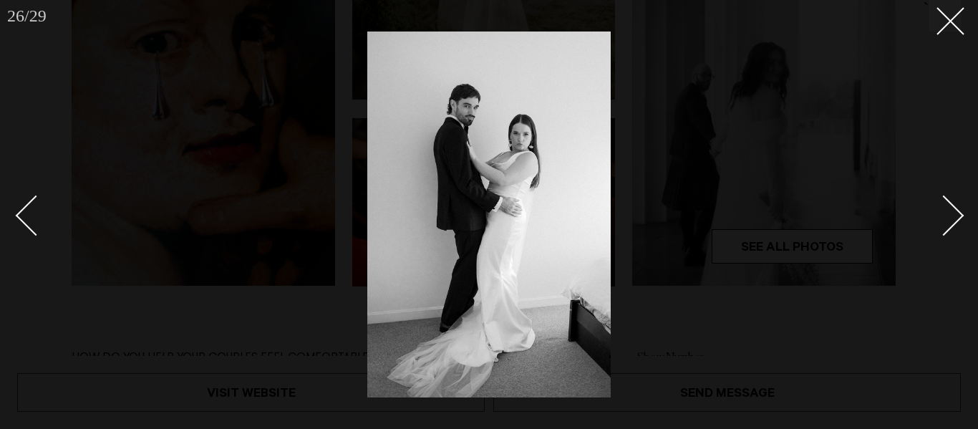
click at [951, 217] on div "Next slide" at bounding box center [944, 215] width 41 height 41
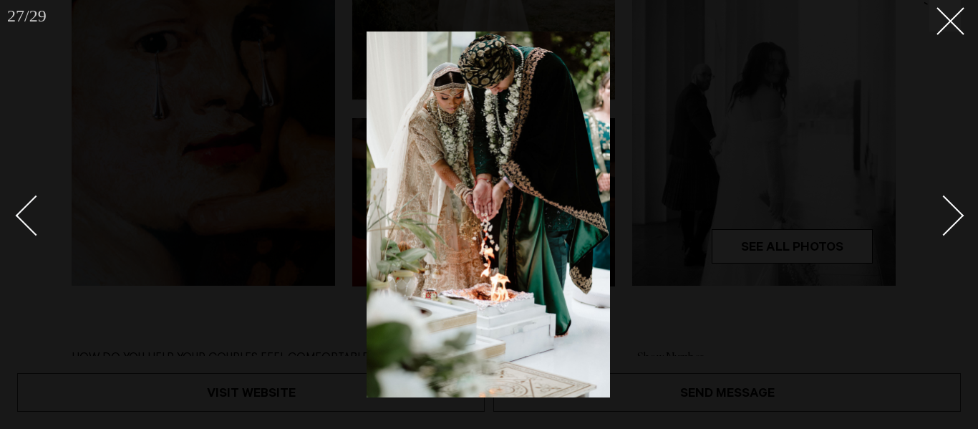
click at [951, 217] on div "Next slide" at bounding box center [944, 215] width 41 height 41
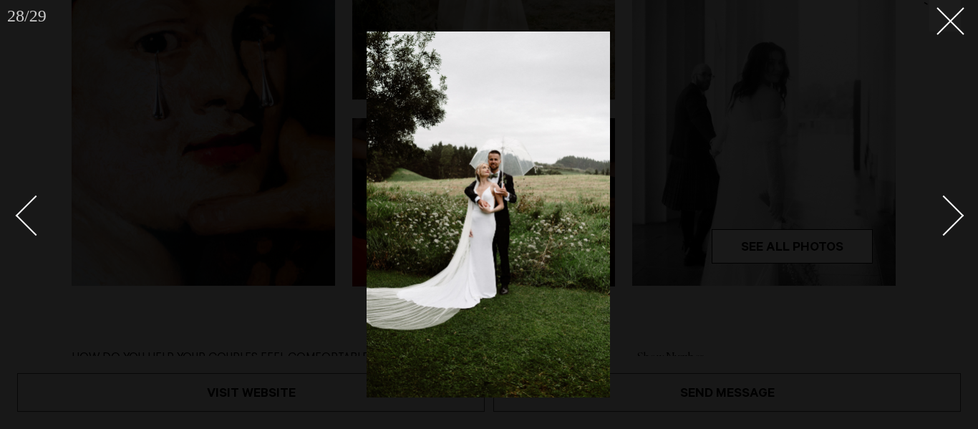
click at [951, 217] on div "Next slide" at bounding box center [944, 215] width 41 height 41
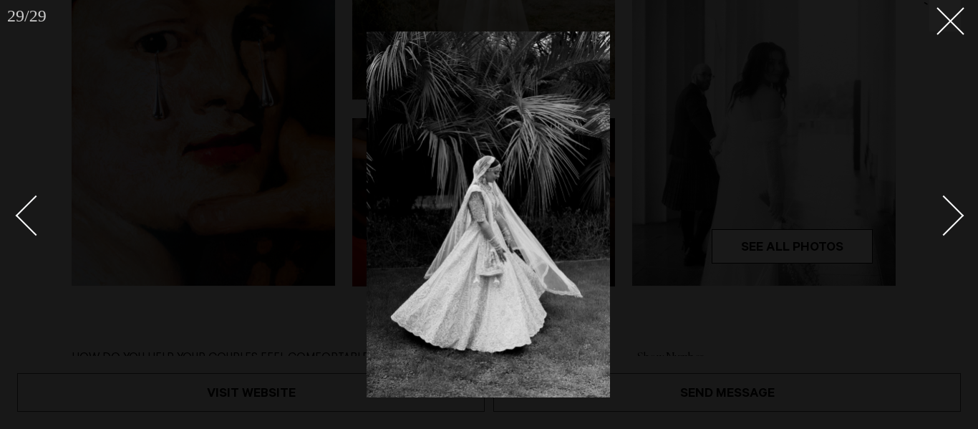
click at [951, 217] on div "Next slide" at bounding box center [944, 215] width 41 height 41
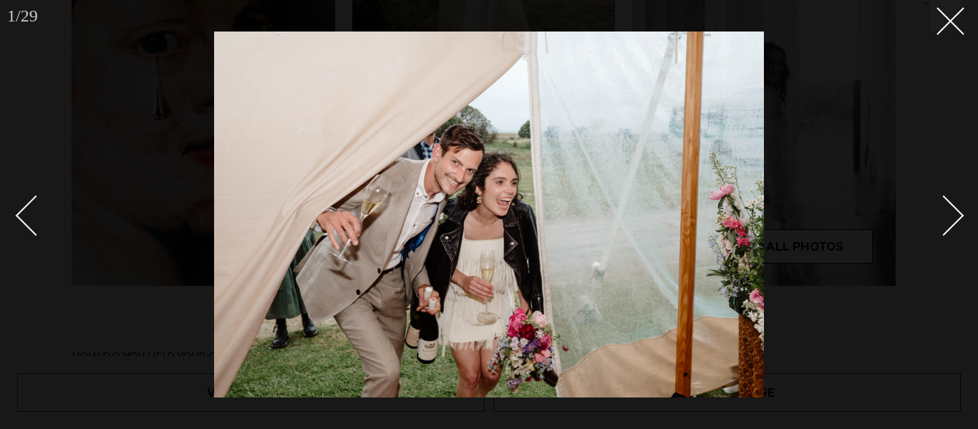
click at [951, 217] on div "Next slide" at bounding box center [944, 215] width 41 height 41
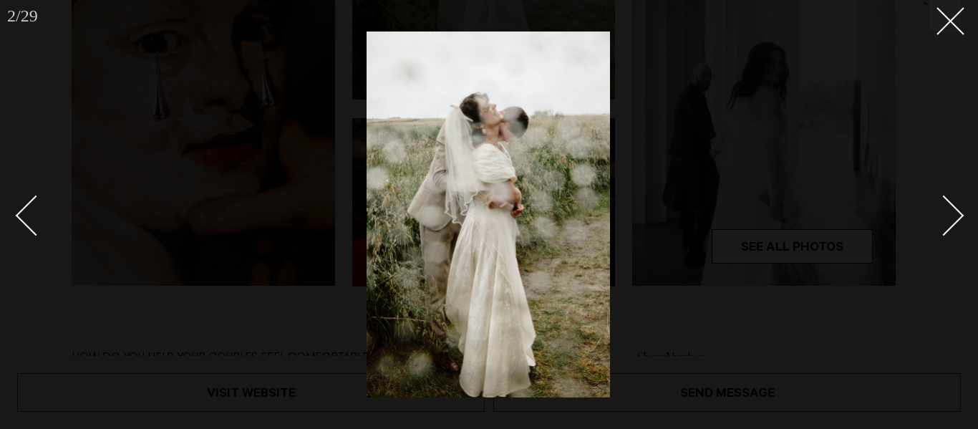
click at [951, 217] on div "Next slide" at bounding box center [944, 215] width 41 height 41
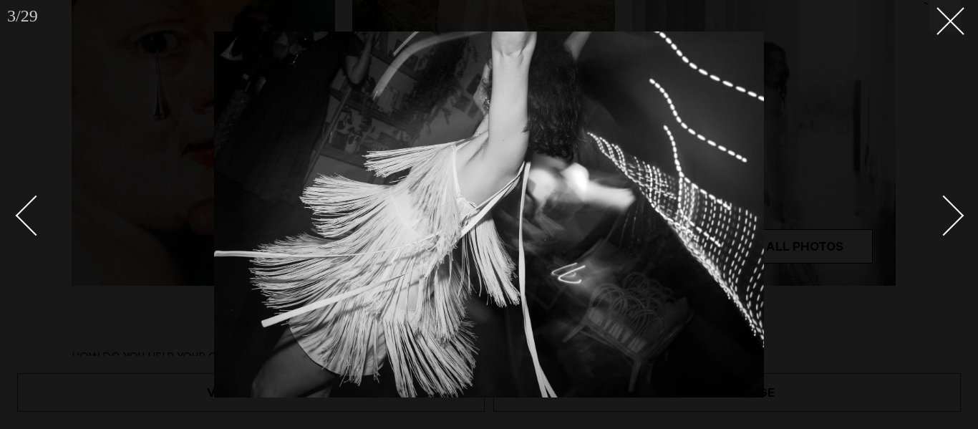
click at [951, 217] on div "Next slide" at bounding box center [944, 215] width 41 height 41
